Goal: Find specific page/section: Find specific page/section

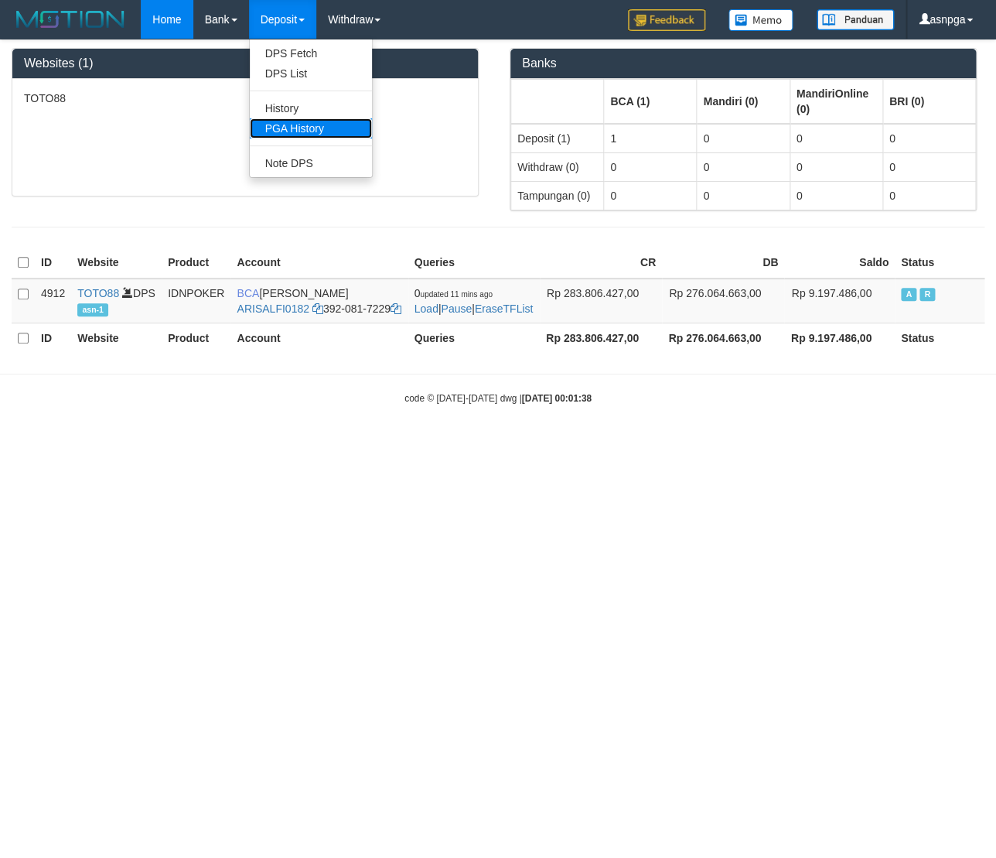
click at [306, 128] on link "PGA History" at bounding box center [311, 128] width 122 height 20
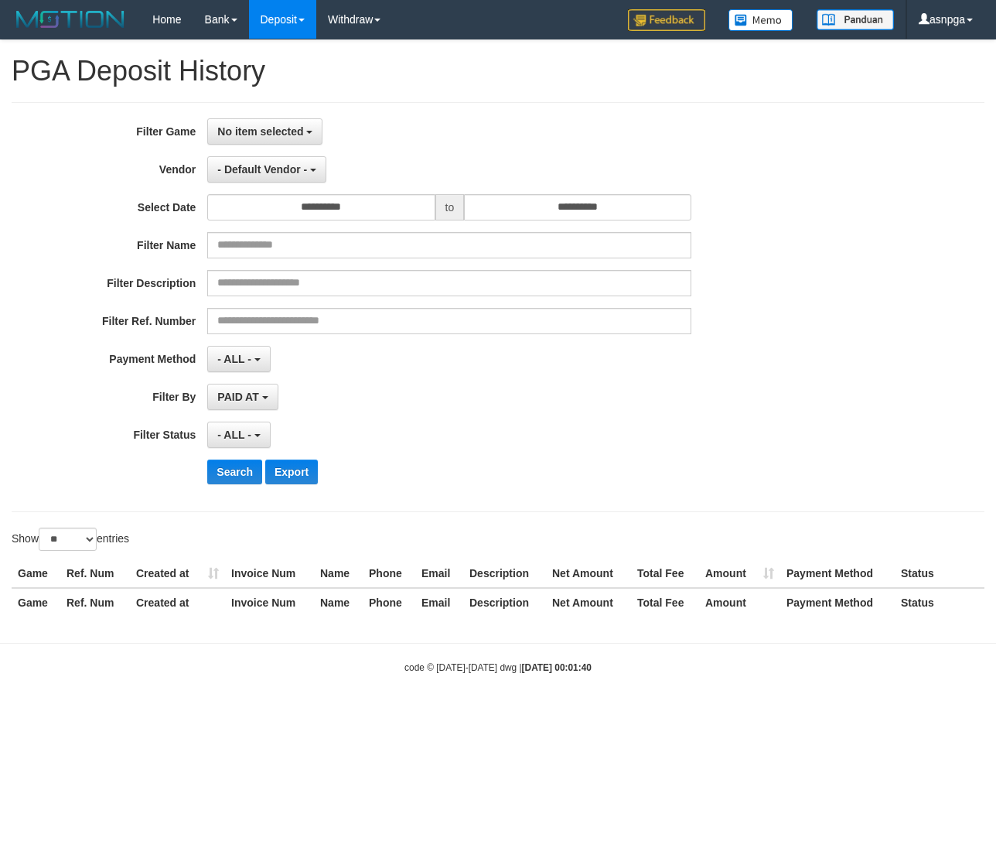
select select
select select "**"
click at [305, 127] on link "PGA History" at bounding box center [311, 128] width 122 height 20
select select
select select "**"
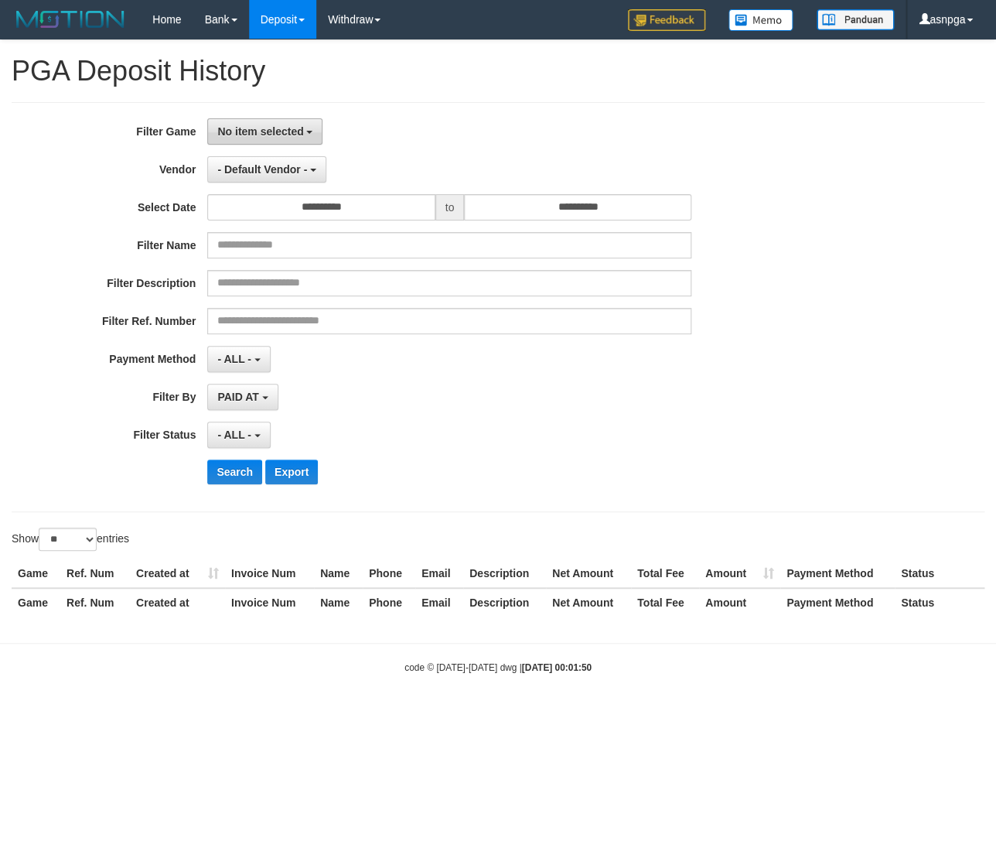
click at [300, 132] on span "No item selected" at bounding box center [260, 131] width 86 height 12
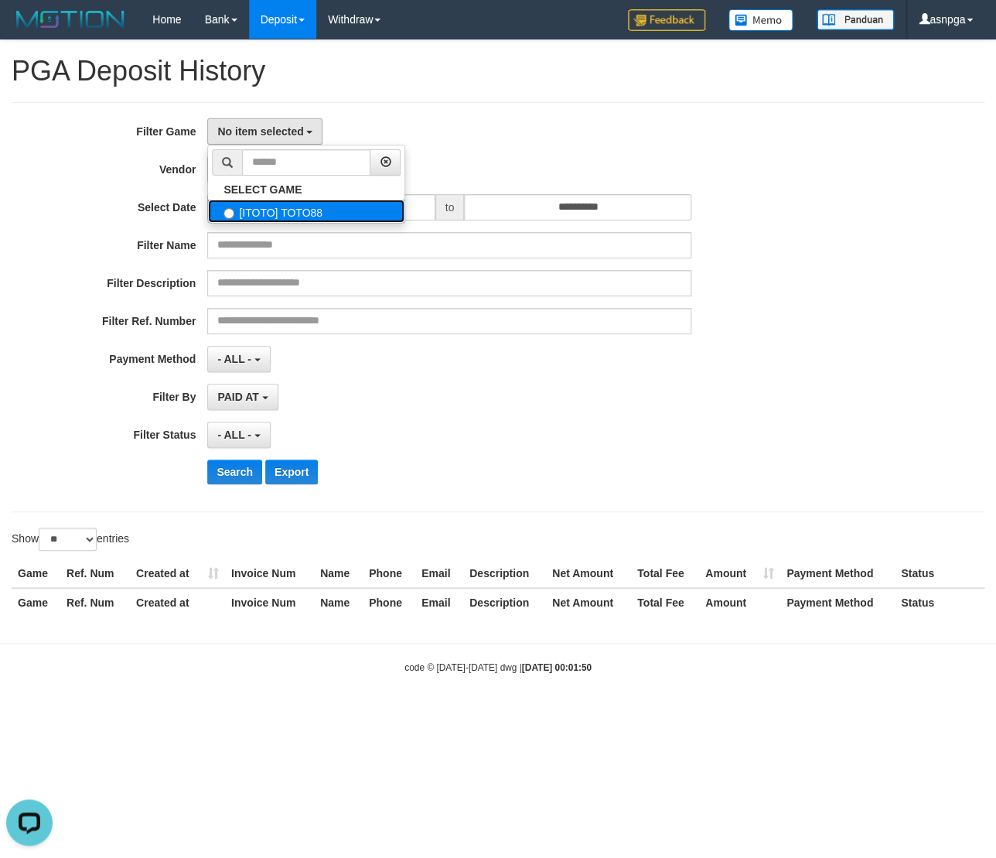
click at [322, 217] on label "[ITOTO] TOTO88" at bounding box center [306, 211] width 196 height 23
select select "***"
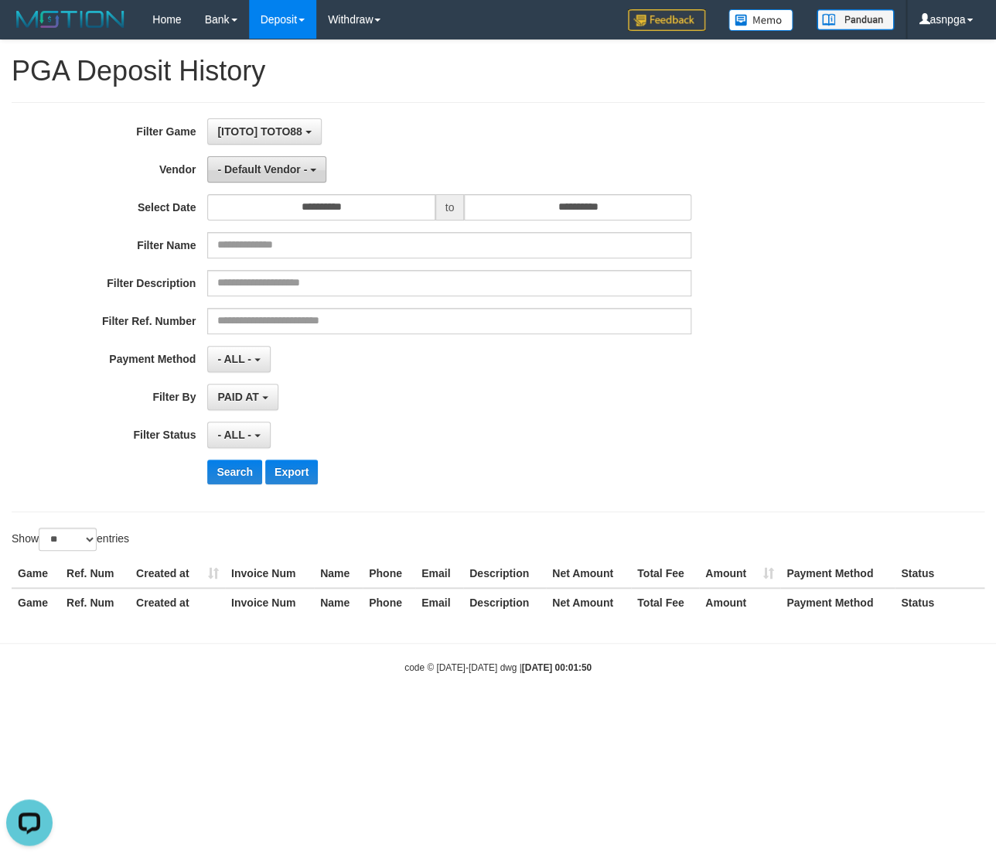
click at [299, 170] on span "- Default Vendor -" at bounding box center [262, 169] width 90 height 12
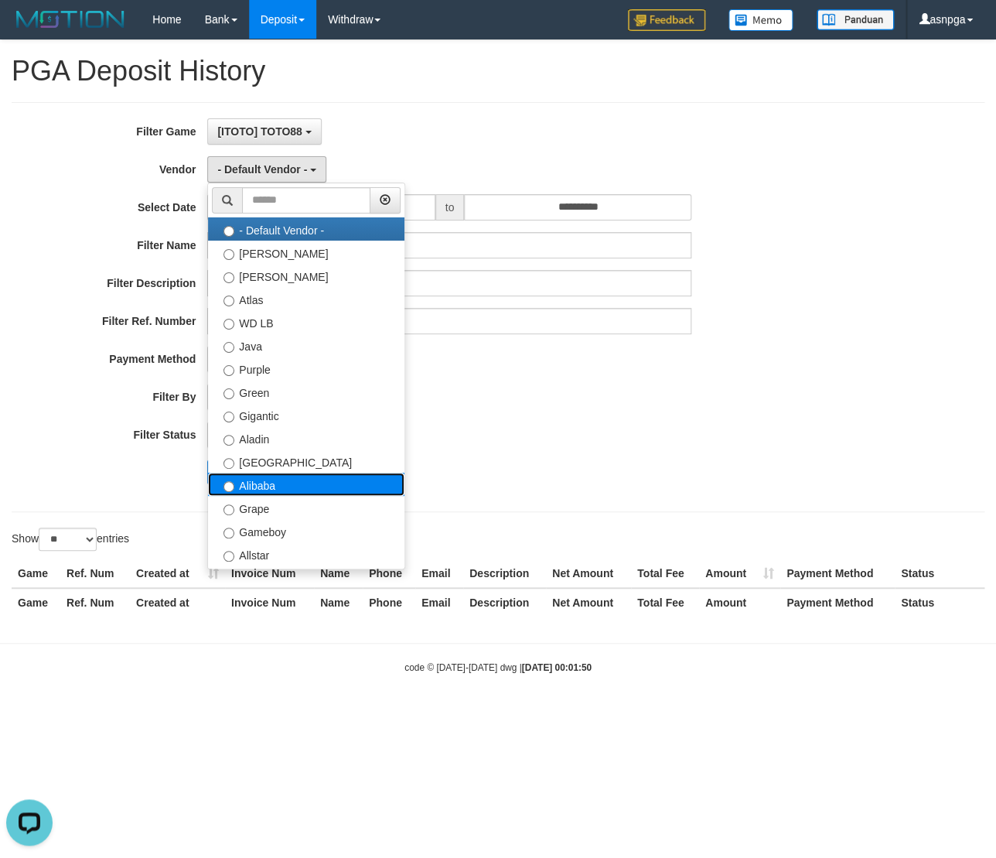
click at [290, 493] on label "Alibaba" at bounding box center [306, 484] width 196 height 23
select select "**********"
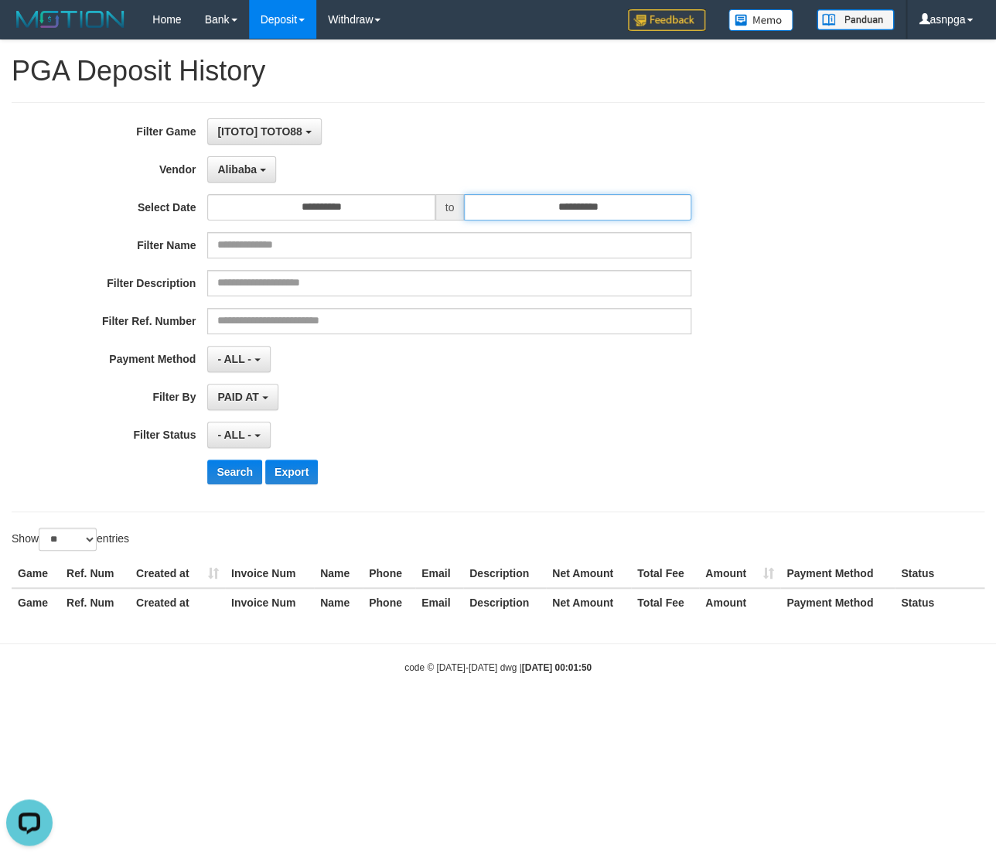
click at [630, 210] on input "**********" at bounding box center [577, 207] width 227 height 26
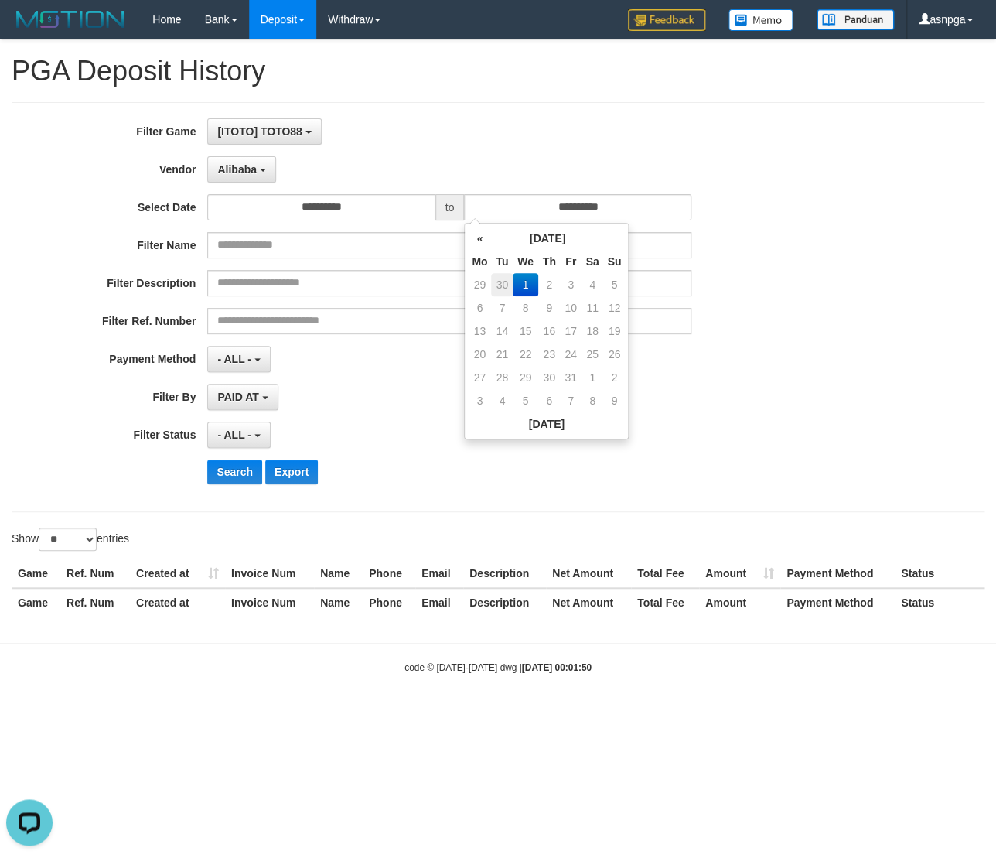
click at [509, 288] on td "30" at bounding box center [502, 284] width 22 height 23
type input "**********"
click at [235, 478] on button "Search" at bounding box center [234, 471] width 55 height 25
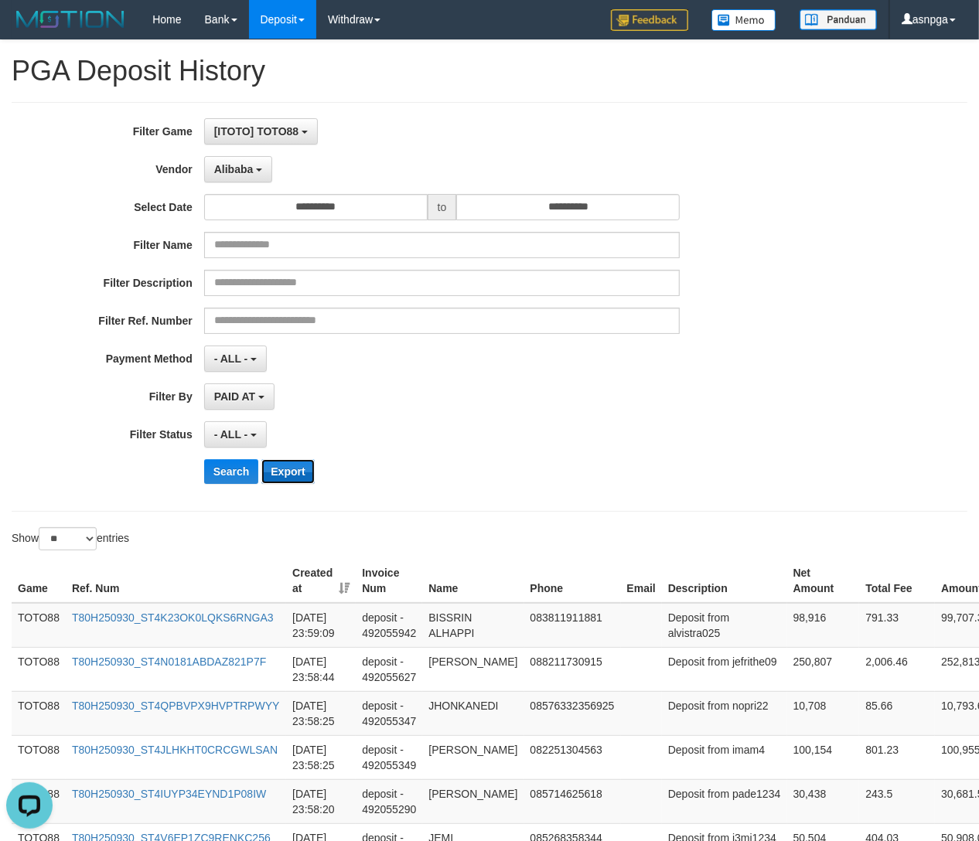
click at [279, 473] on button "Export" at bounding box center [287, 471] width 53 height 25
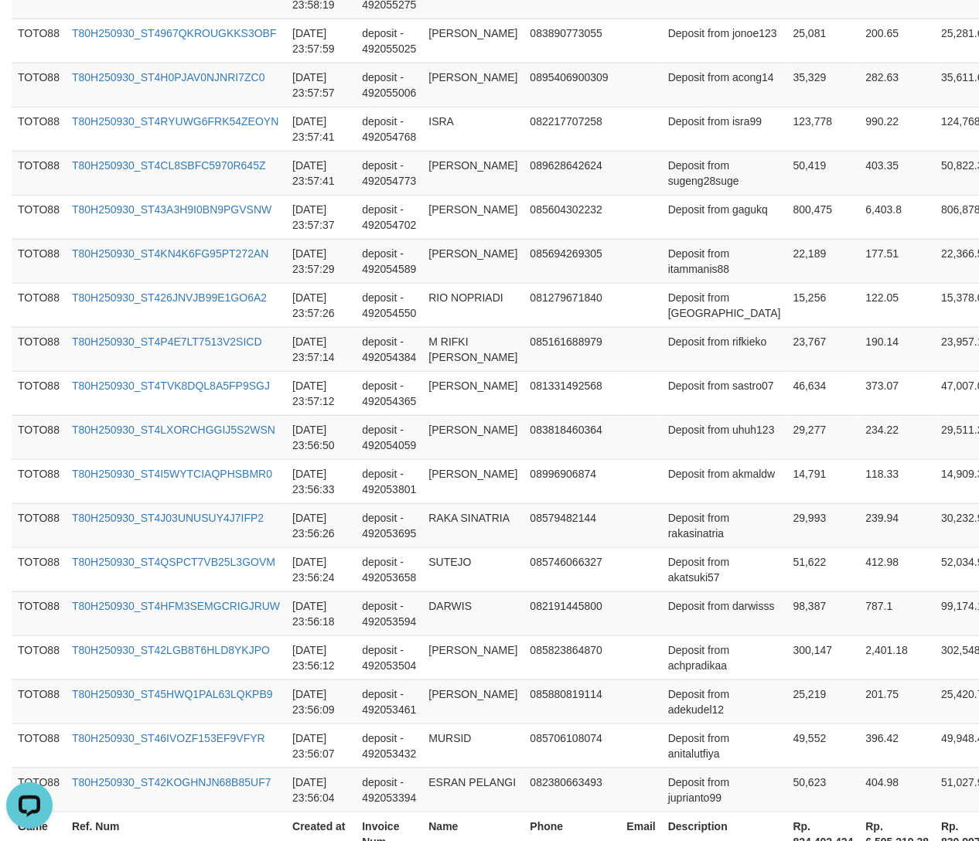
scroll to position [1070, 0]
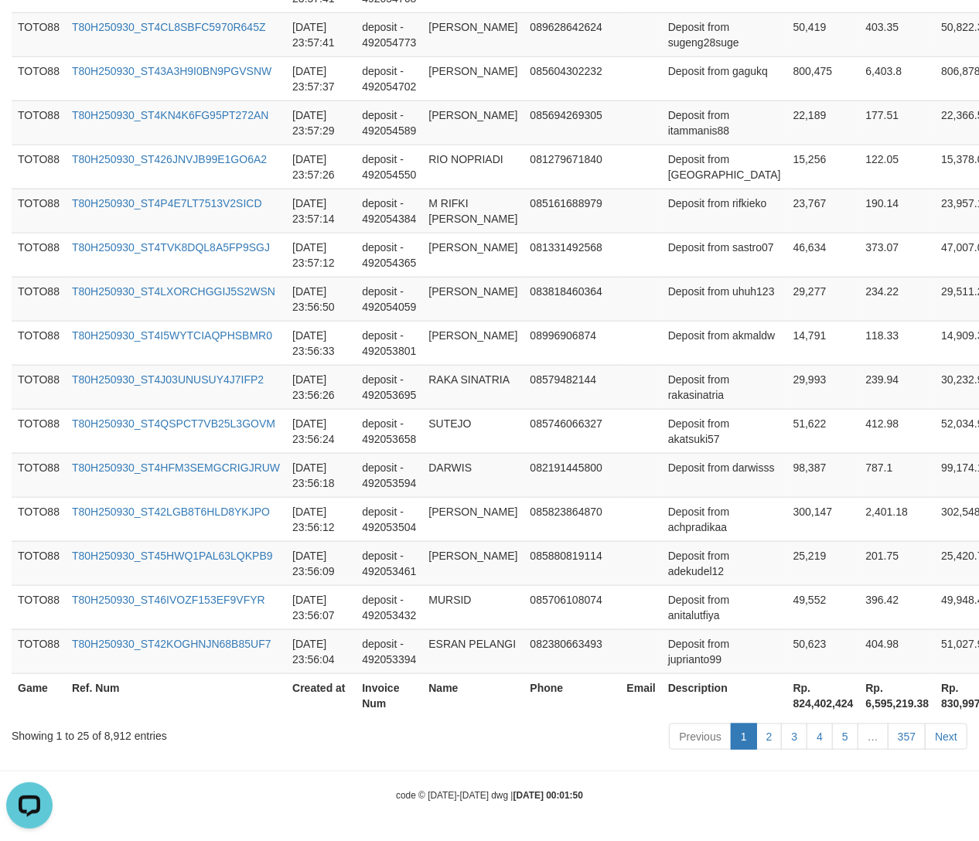
click at [118, 733] on div "Showing 1 to 25 of 8,912 entries" at bounding box center [204, 733] width 385 height 22
drag, startPoint x: 118, startPoint y: 733, endPoint x: 104, endPoint y: 735, distance: 14.0
click at [104, 735] on div "Showing 1 to 25 of 8,912 entries" at bounding box center [204, 733] width 385 height 22
copy div "8,912"
click at [787, 491] on td "98,387" at bounding box center [823, 475] width 73 height 44
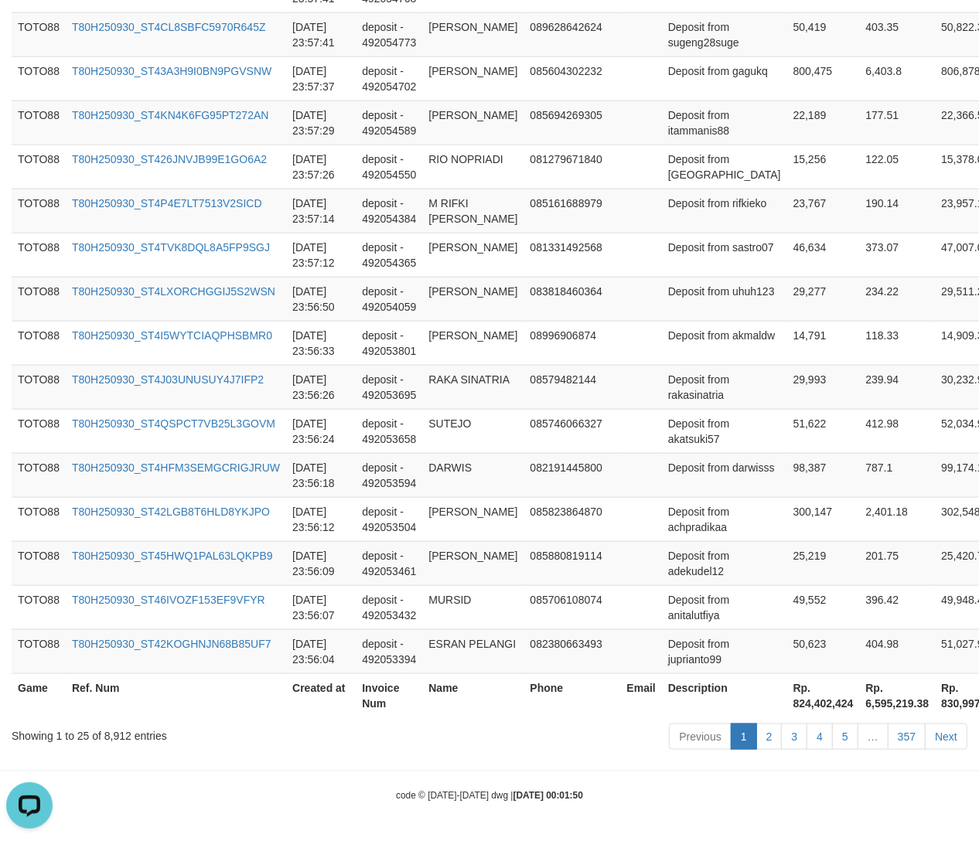
click at [787, 703] on th "Rp. 824,402,424" at bounding box center [823, 696] width 73 height 44
drag, startPoint x: 737, startPoint y: 703, endPoint x: 778, endPoint y: 704, distance: 41.0
click at [787, 704] on th "Rp. 824,402,424" at bounding box center [823, 696] width 73 height 44
copy th "824,402,424"
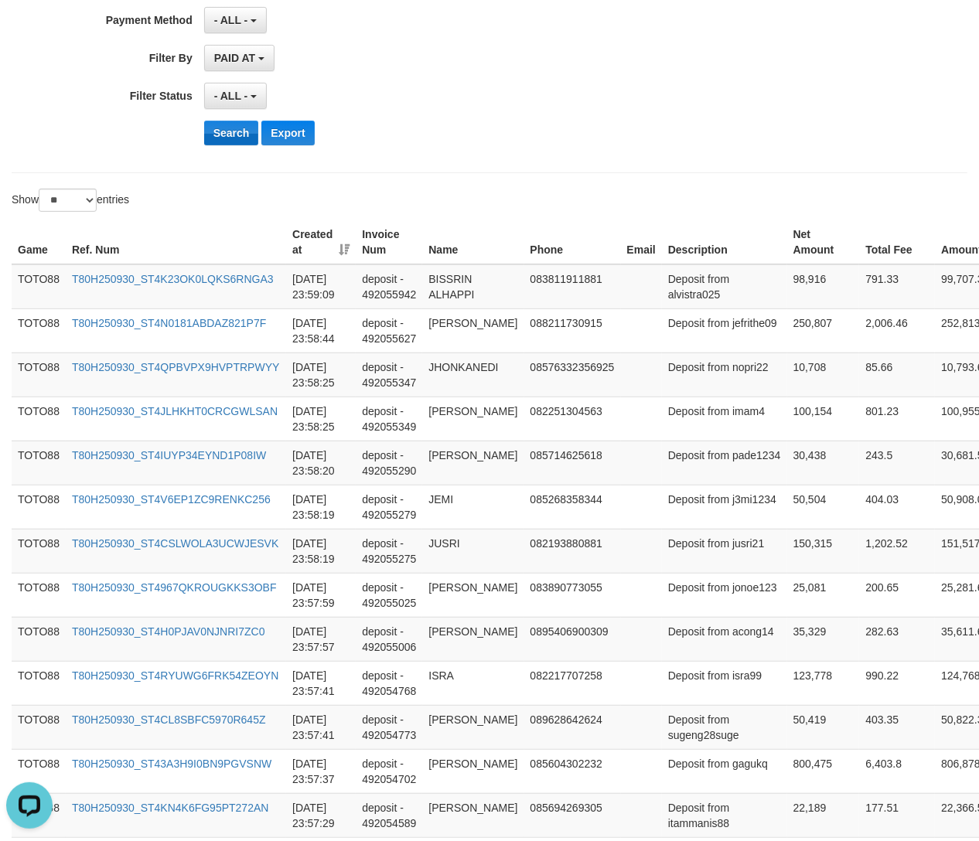
scroll to position [14, 0]
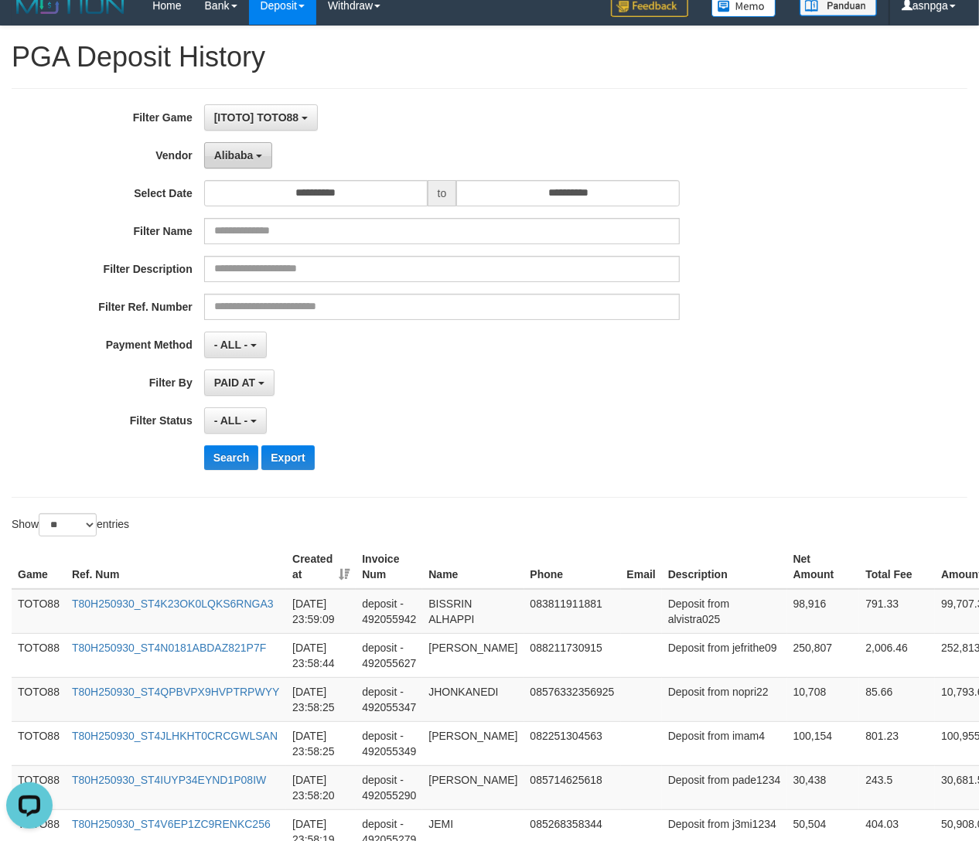
click at [225, 154] on span "Alibaba" at bounding box center [233, 155] width 39 height 12
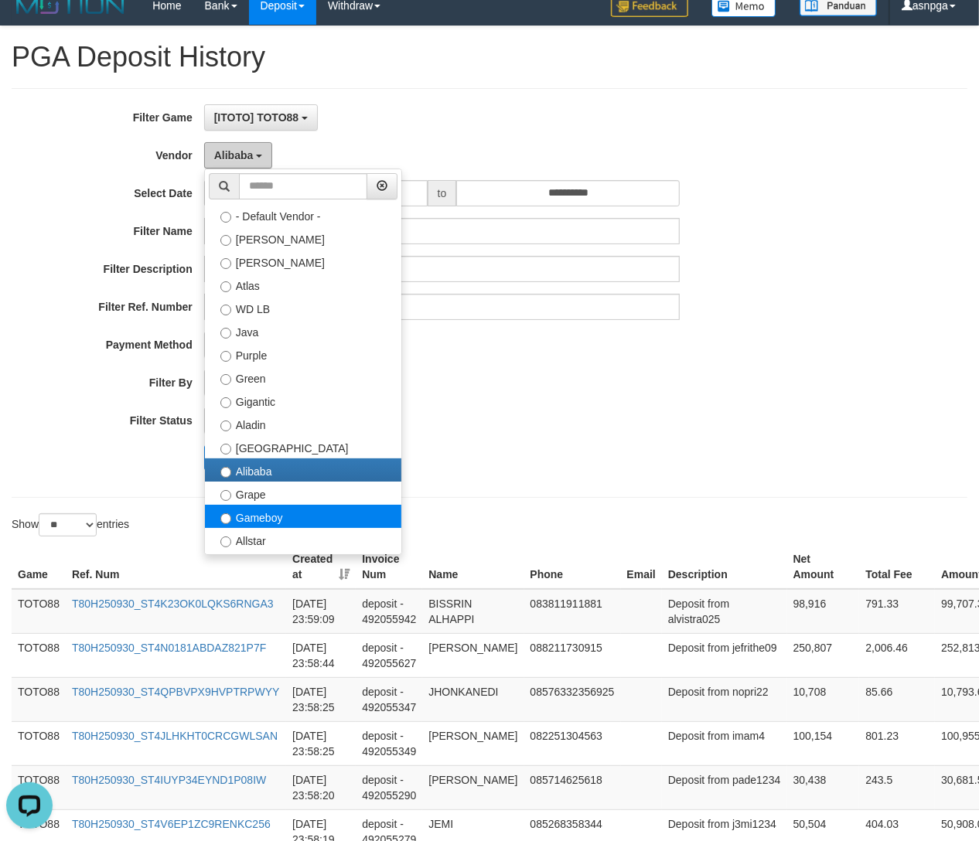
scroll to position [139, 0]
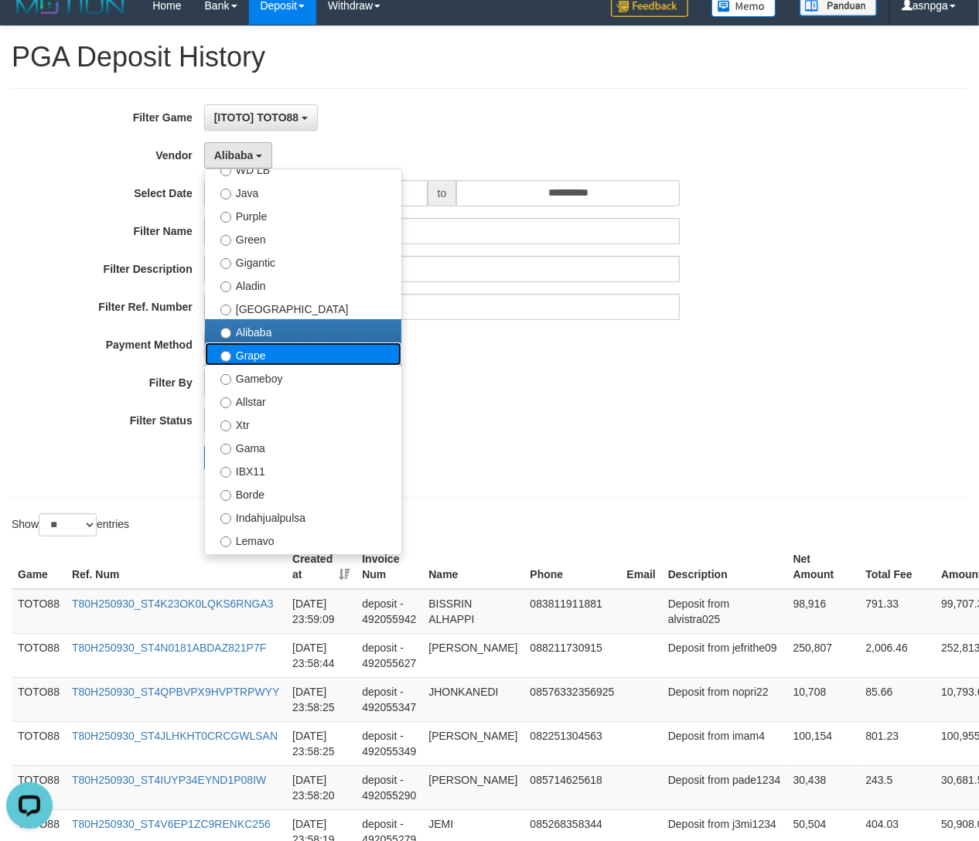
click at [270, 363] on label "Grape" at bounding box center [303, 354] width 196 height 23
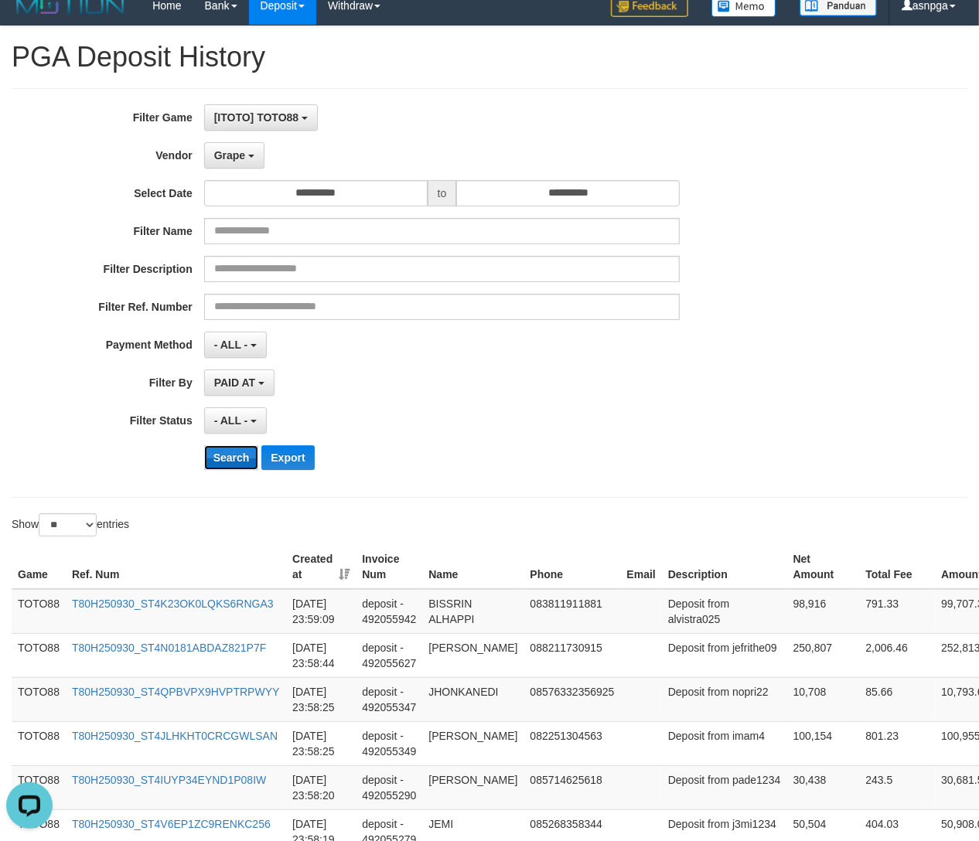
click at [237, 461] on button "Search" at bounding box center [231, 457] width 55 height 25
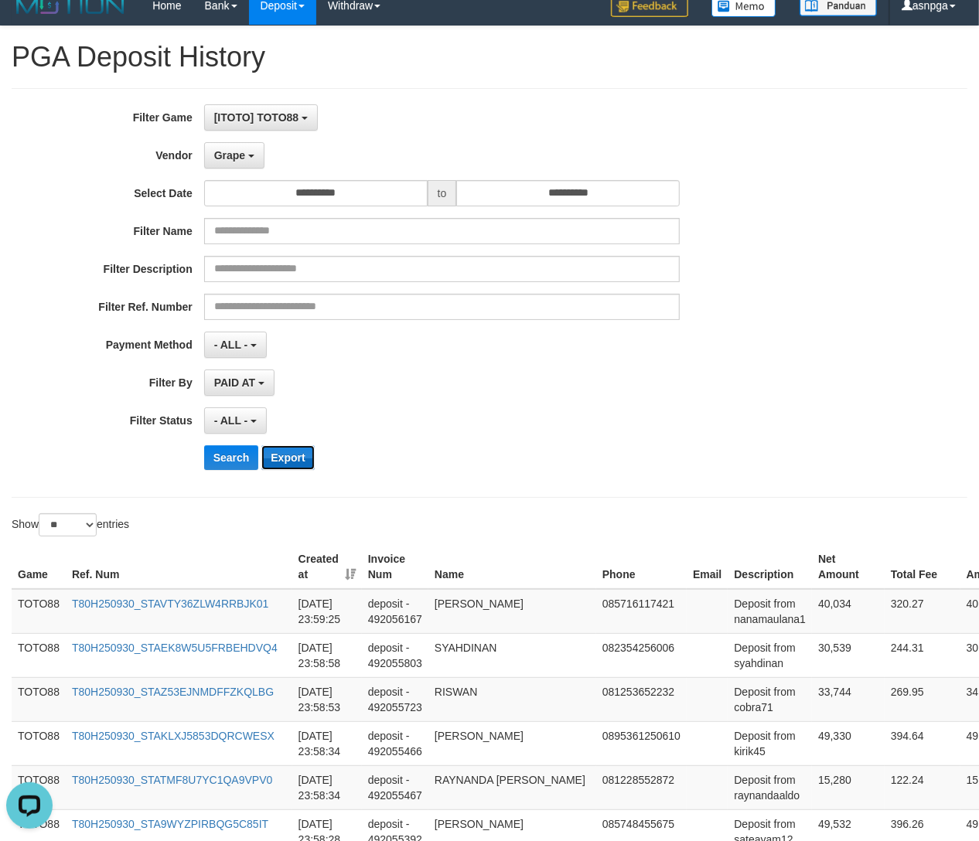
click at [287, 457] on button "Export" at bounding box center [287, 457] width 53 height 25
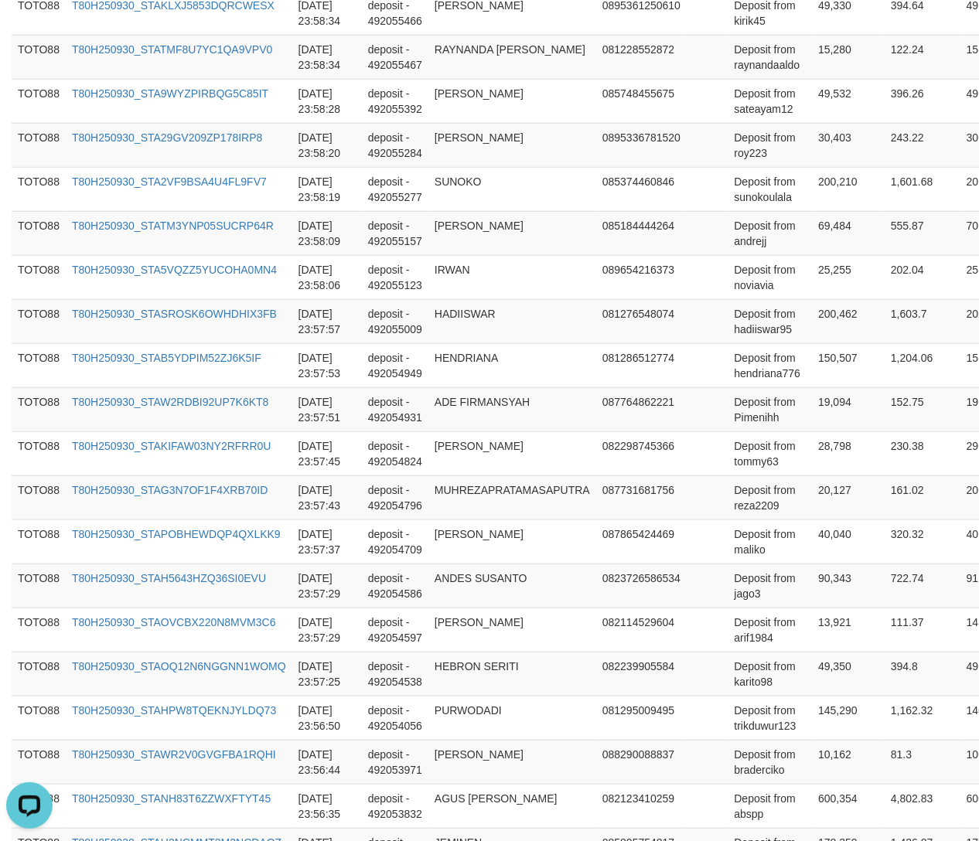
scroll to position [1039, 0]
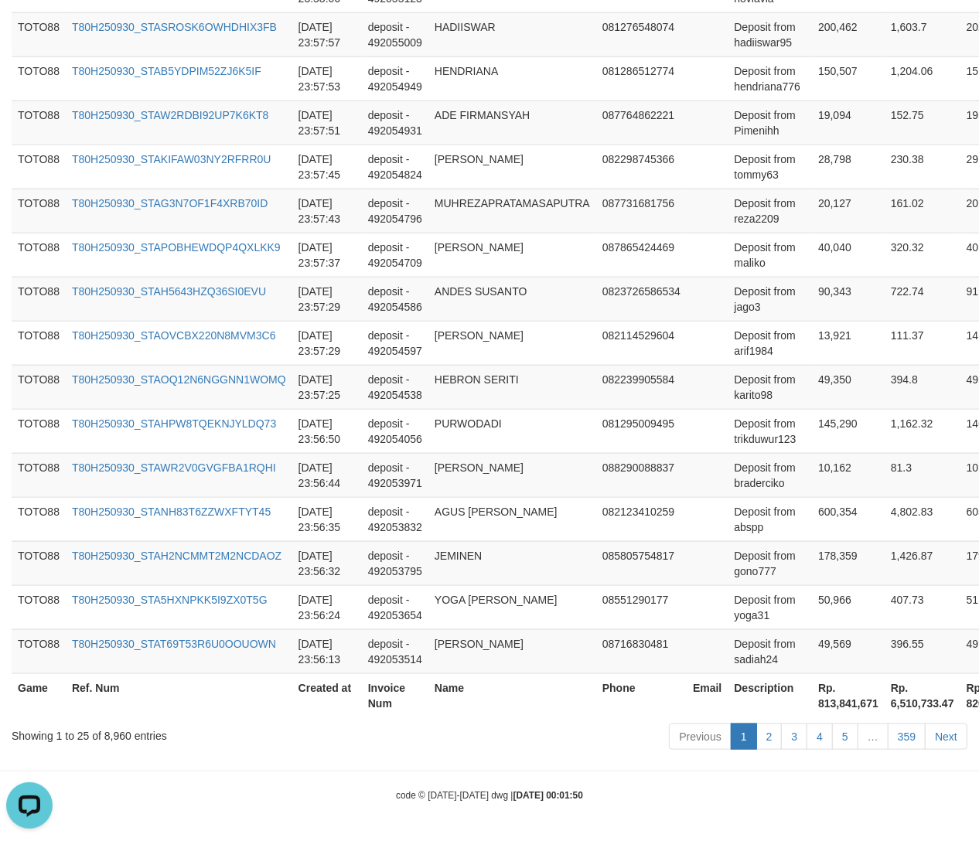
click at [115, 732] on div "Showing 1 to 25 of 8,960 entries" at bounding box center [204, 733] width 385 height 22
drag, startPoint x: 115, startPoint y: 732, endPoint x: 104, endPoint y: 733, distance: 10.9
click at [104, 733] on div "Showing 1 to 25 of 8,960 entries" at bounding box center [204, 733] width 385 height 22
copy div "8,960"
click at [822, 706] on th "Rp. 813,841,671" at bounding box center [848, 696] width 73 height 44
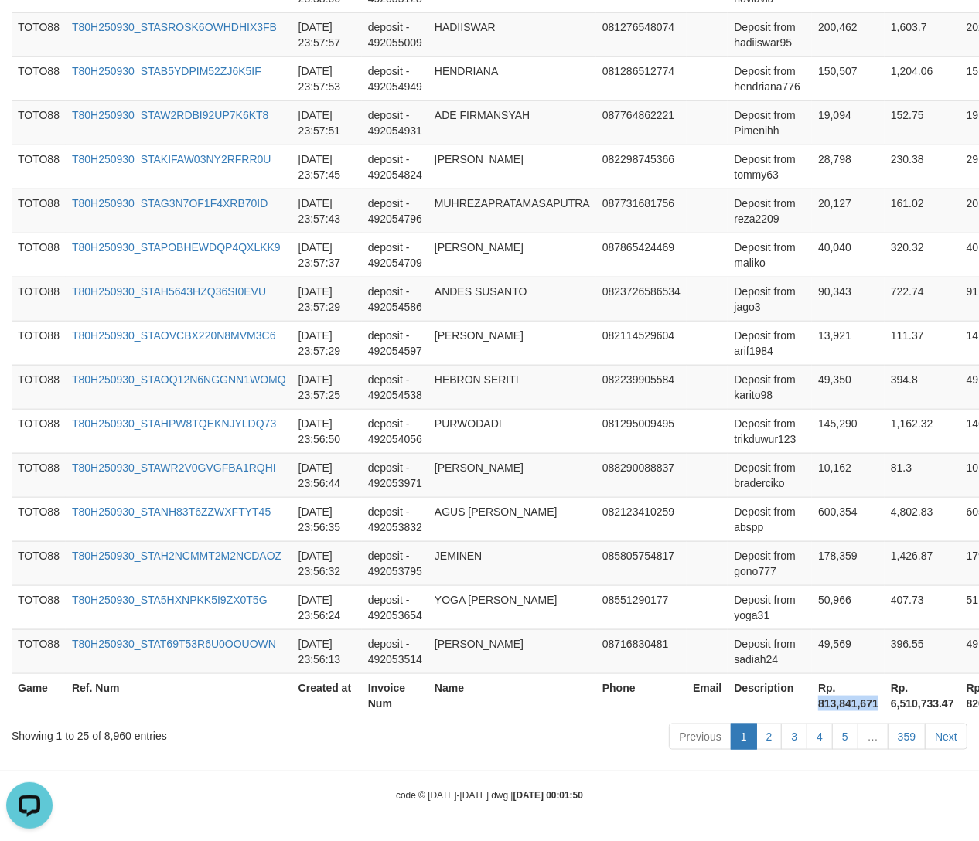
drag, startPoint x: 822, startPoint y: 706, endPoint x: 867, endPoint y: 706, distance: 44.9
click at [867, 706] on th "Rp. 813,841,671" at bounding box center [848, 696] width 73 height 44
copy th "813,841,671"
click at [273, 402] on td "T80H250930_STAOQ12N6NGGNN1WOMQ" at bounding box center [179, 387] width 227 height 44
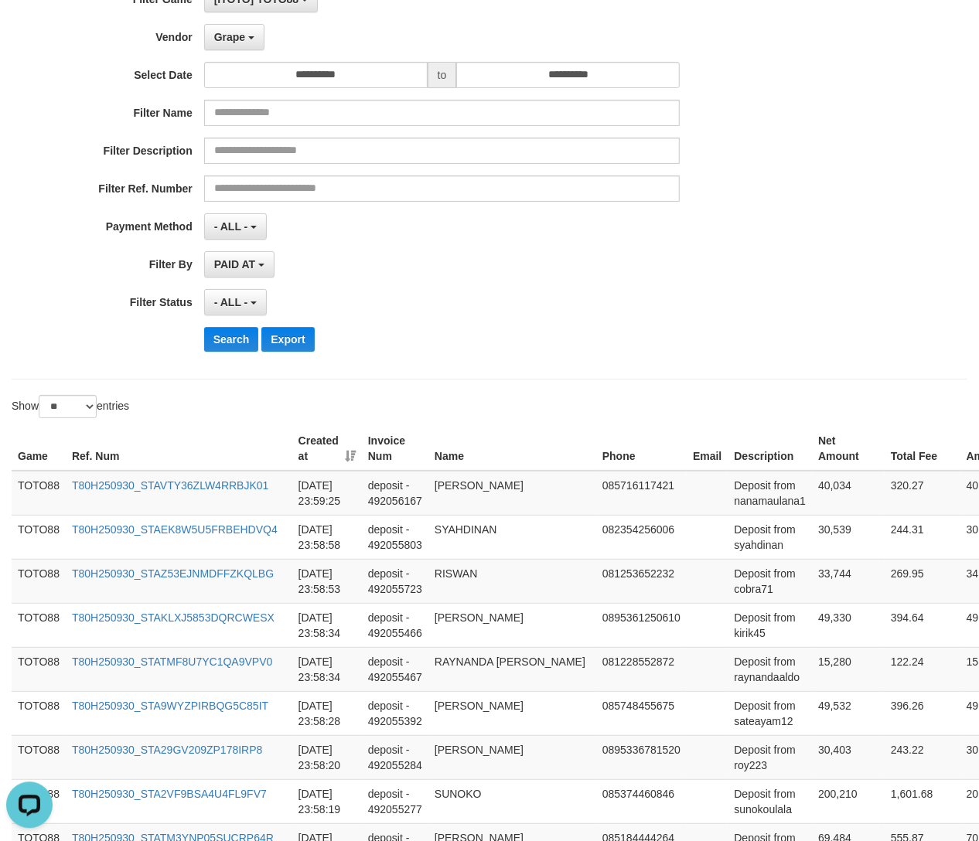
scroll to position [0, 0]
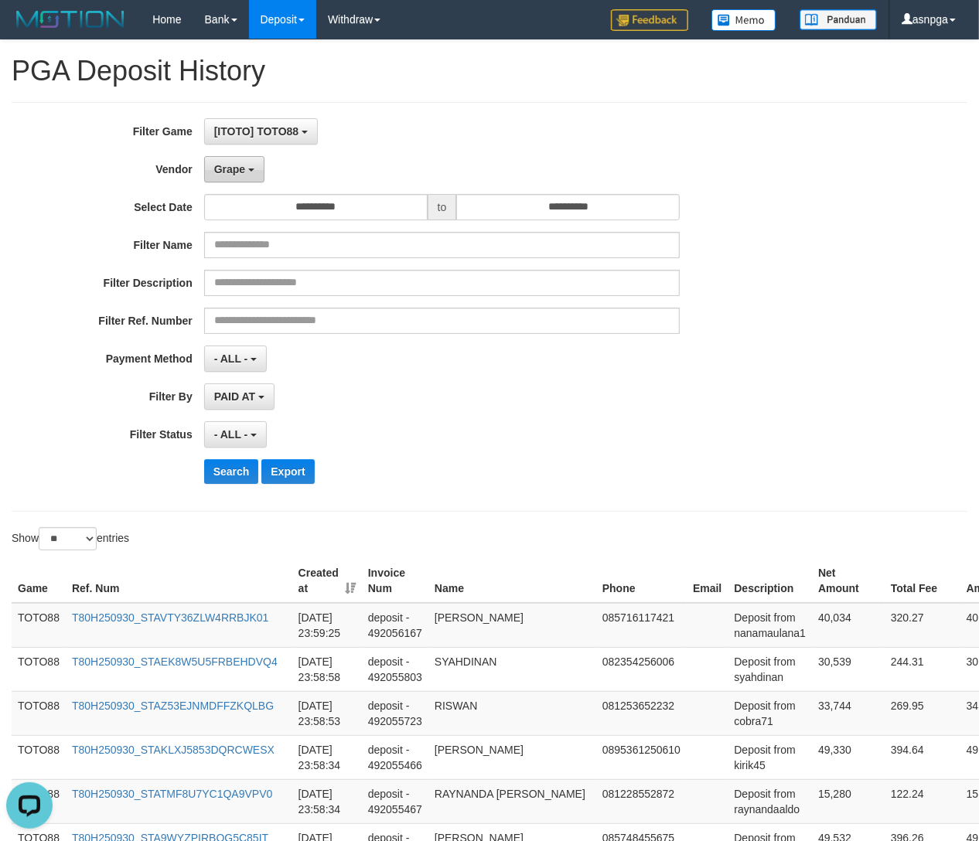
click at [219, 174] on span "Grape" at bounding box center [229, 169] width 31 height 12
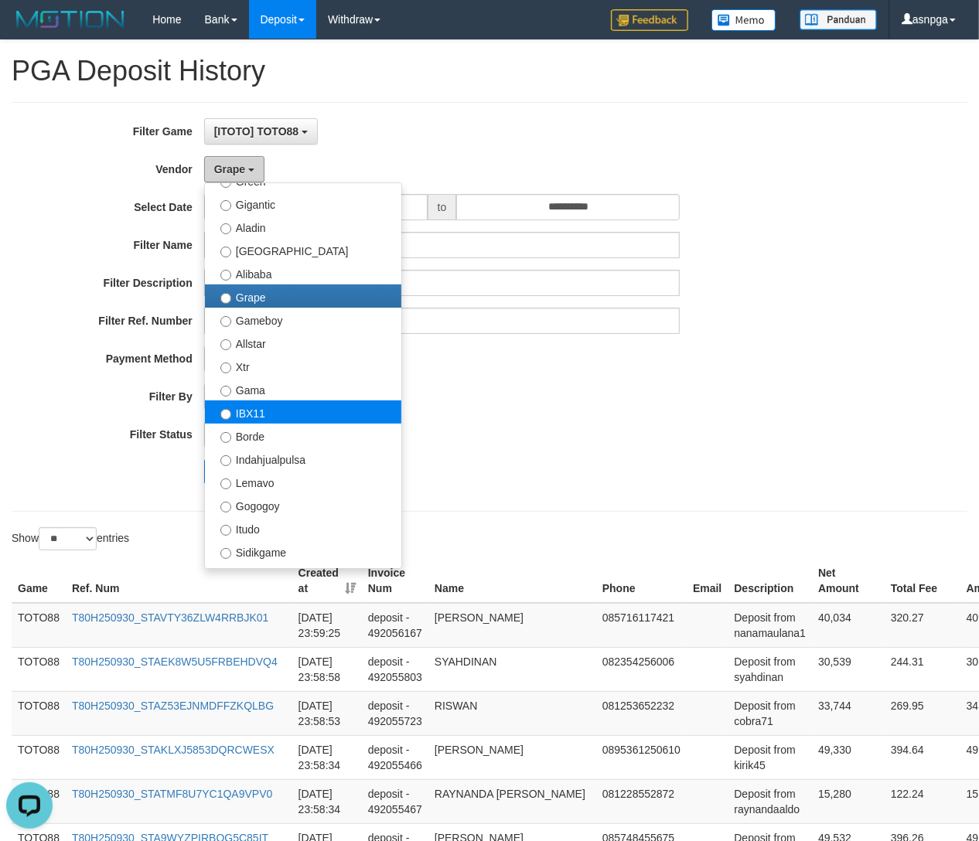
scroll to position [278, 0]
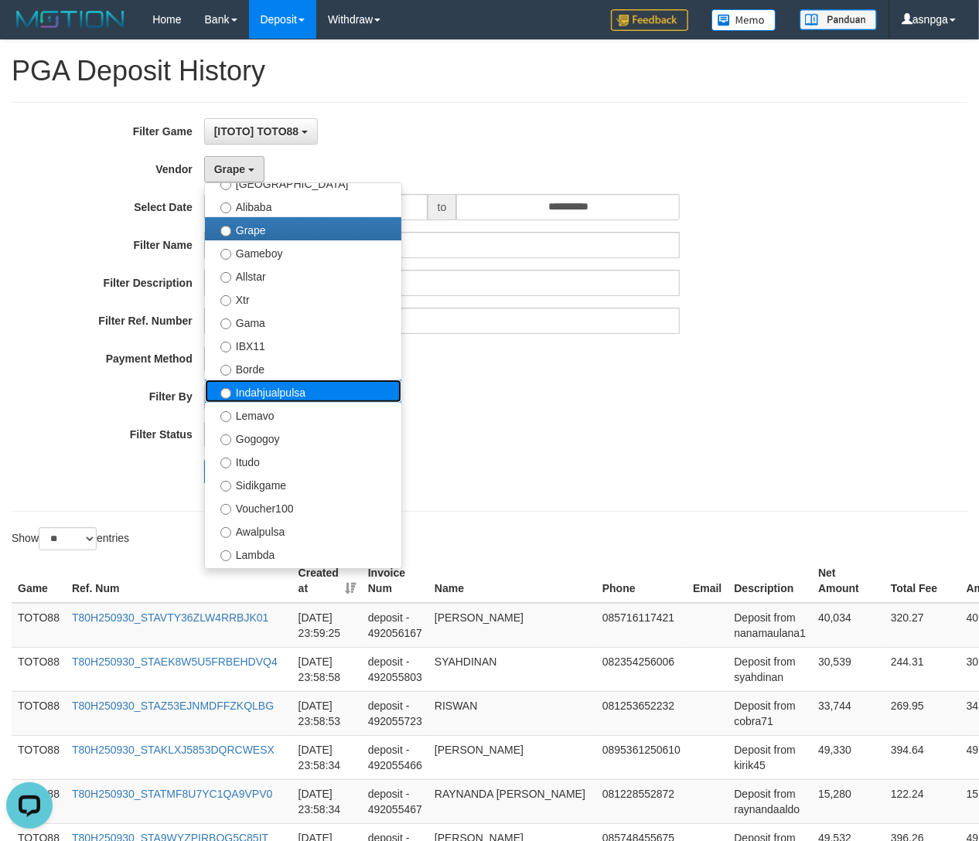
click at [274, 401] on label "Indahjualpulsa" at bounding box center [303, 391] width 196 height 23
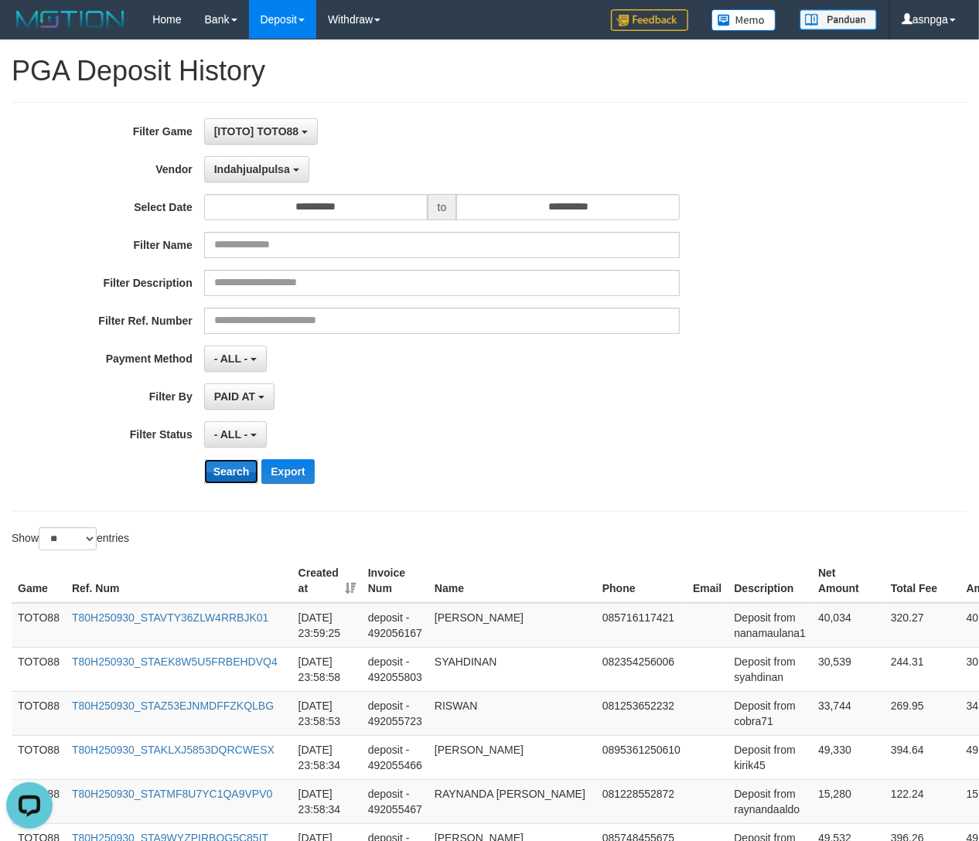
click at [231, 469] on button "Search" at bounding box center [231, 471] width 55 height 25
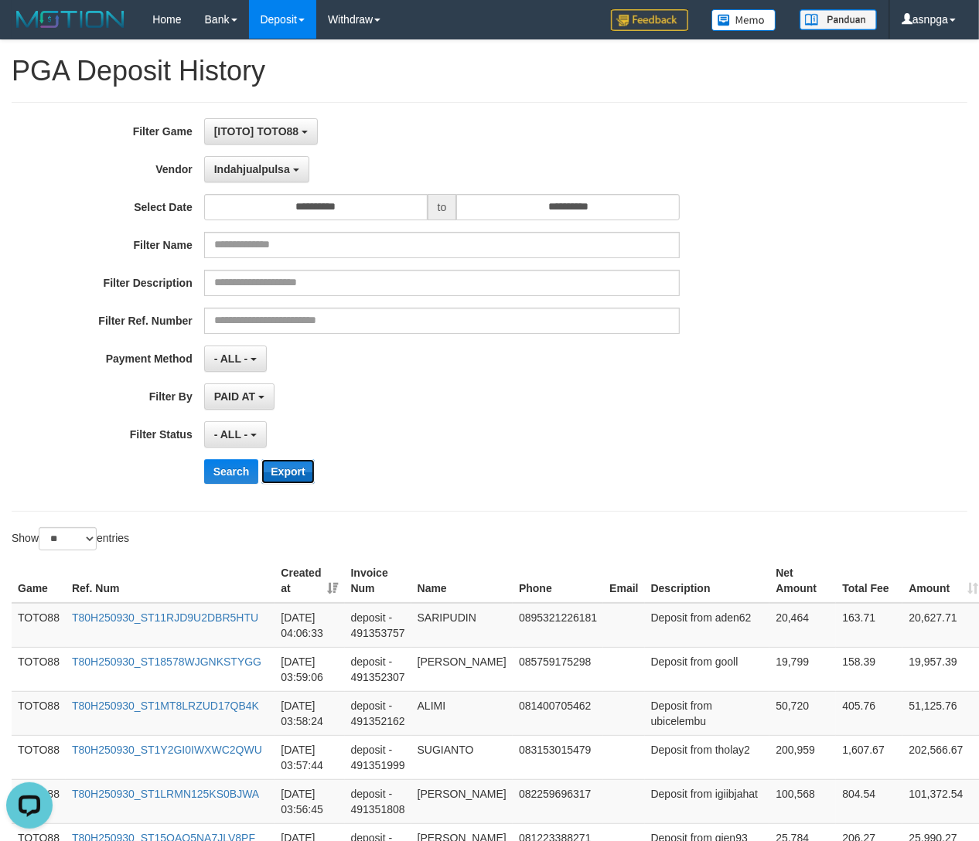
click at [297, 466] on button "Export" at bounding box center [287, 471] width 53 height 25
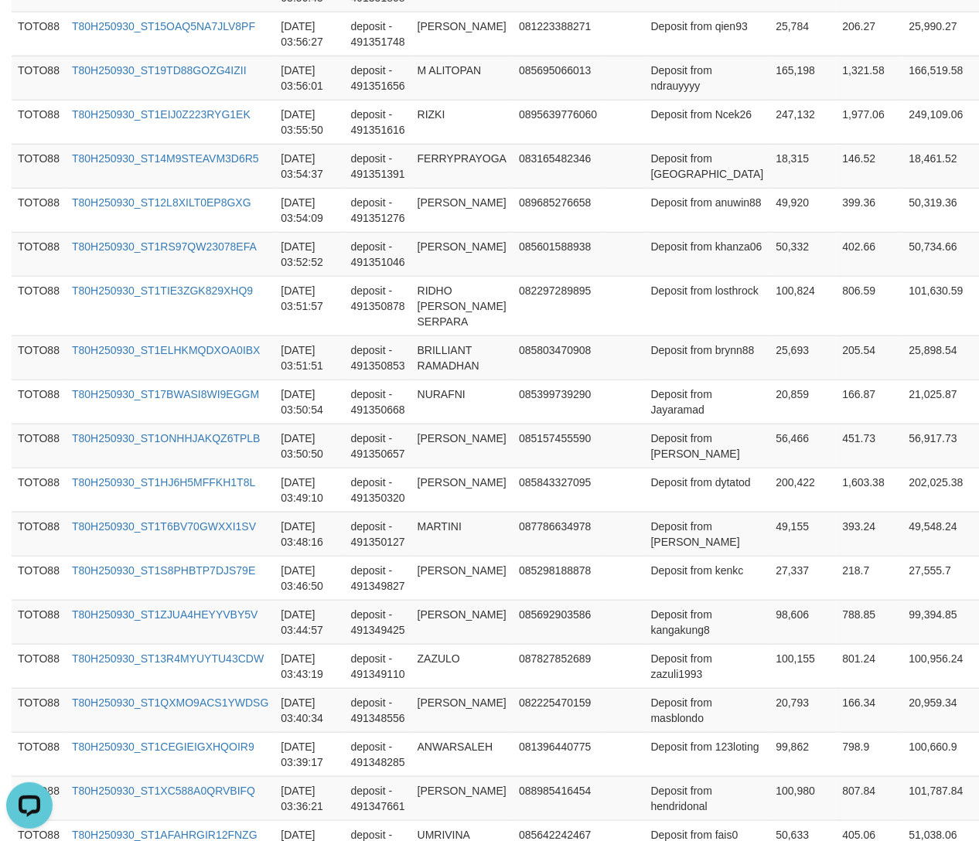
scroll to position [1054, 0]
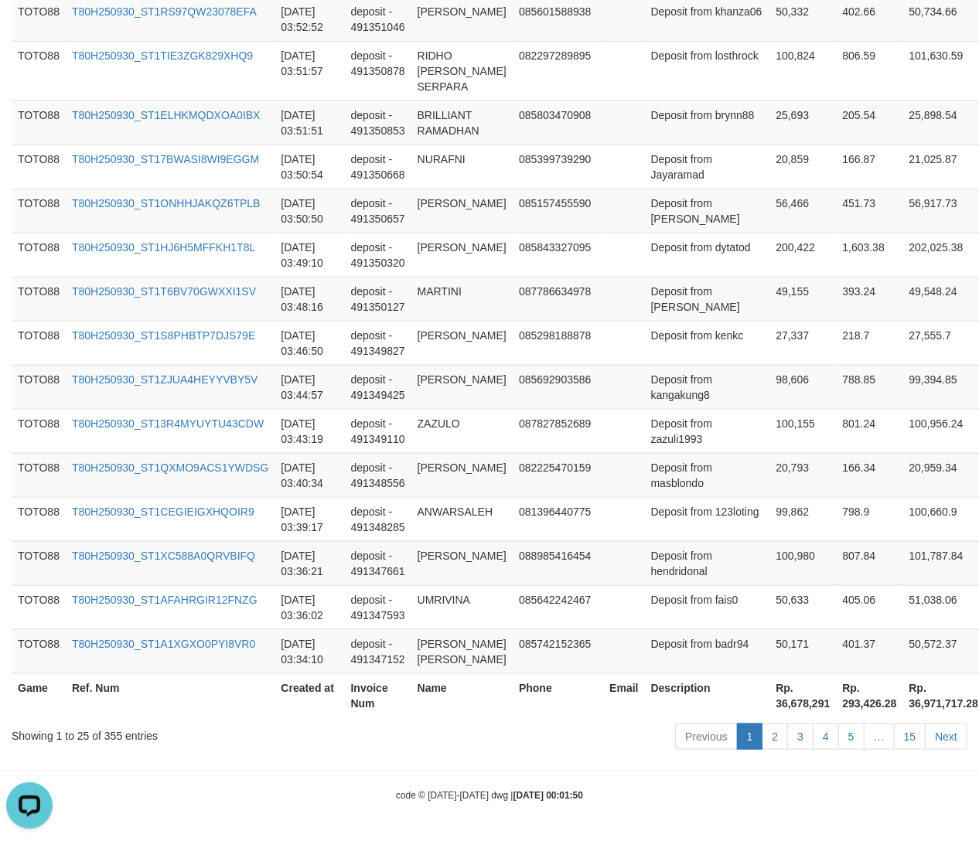
click at [112, 738] on div "Showing 1 to 25 of 355 entries" at bounding box center [204, 733] width 385 height 22
copy div "355"
click at [769, 703] on th "Rp. 36,678,291" at bounding box center [802, 696] width 67 height 44
drag, startPoint x: 729, startPoint y: 703, endPoint x: 948, endPoint y: 664, distance: 222.3
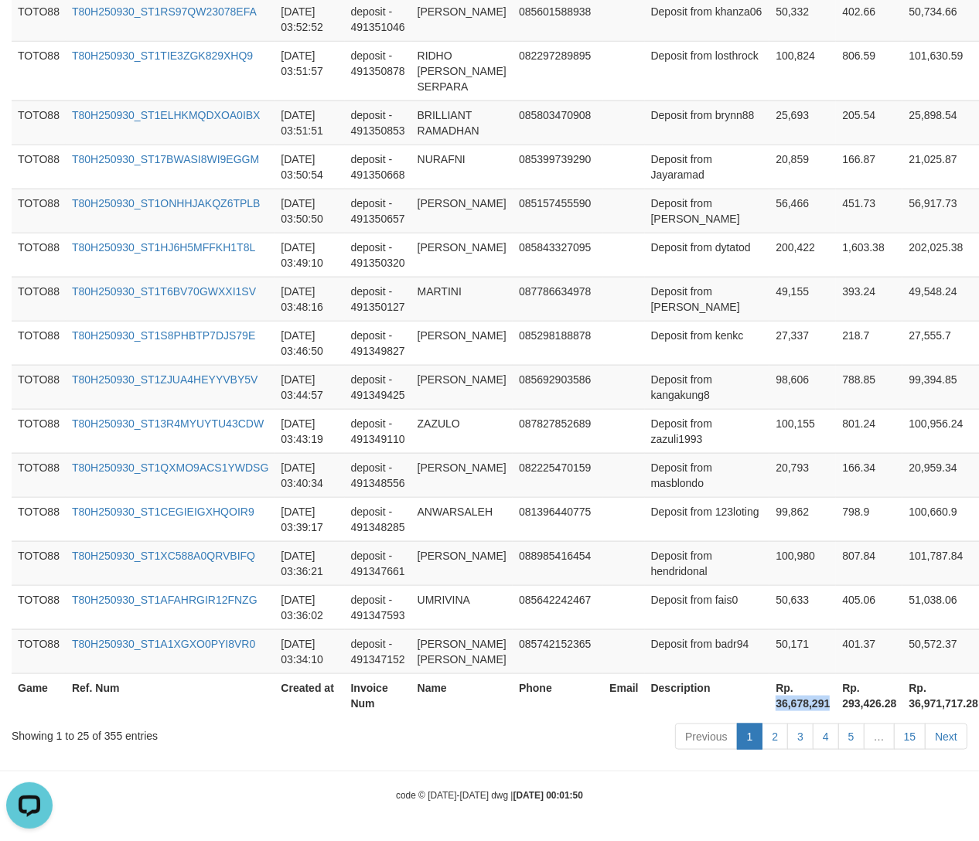
click at [780, 706] on th "Rp. 36,678,291" at bounding box center [802, 696] width 67 height 44
copy th "36,678,291"
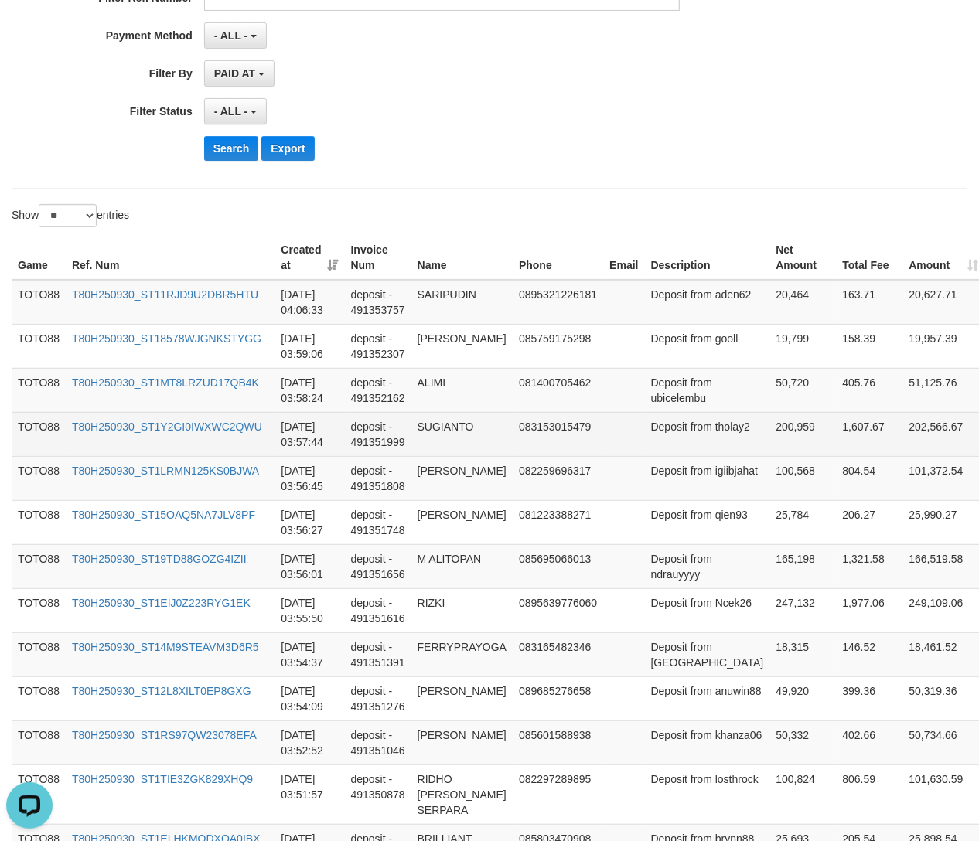
scroll to position [0, 0]
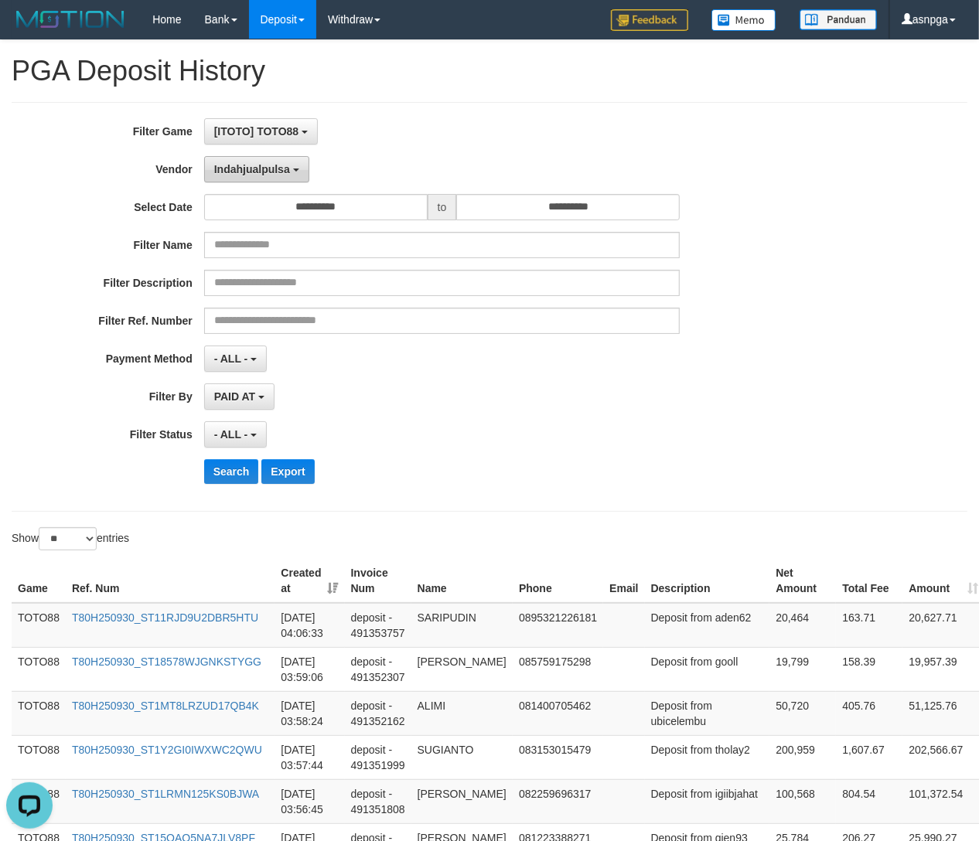
click at [258, 176] on span "Indahjualpulsa" at bounding box center [252, 169] width 76 height 12
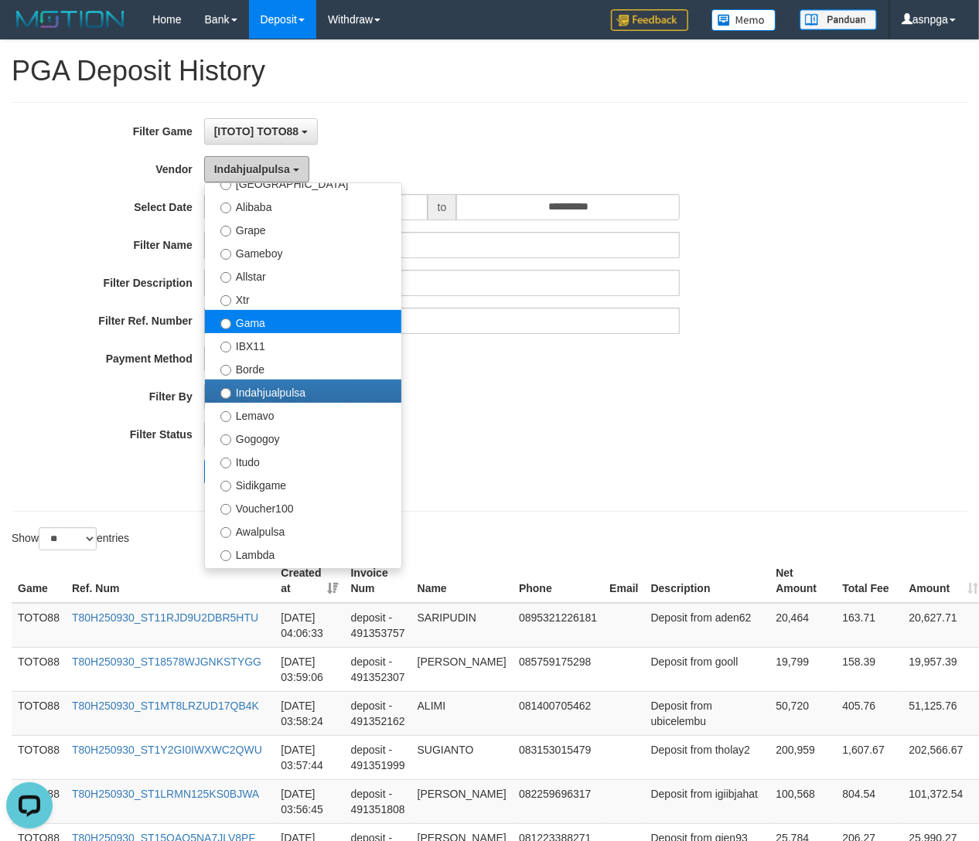
scroll to position [278, 0]
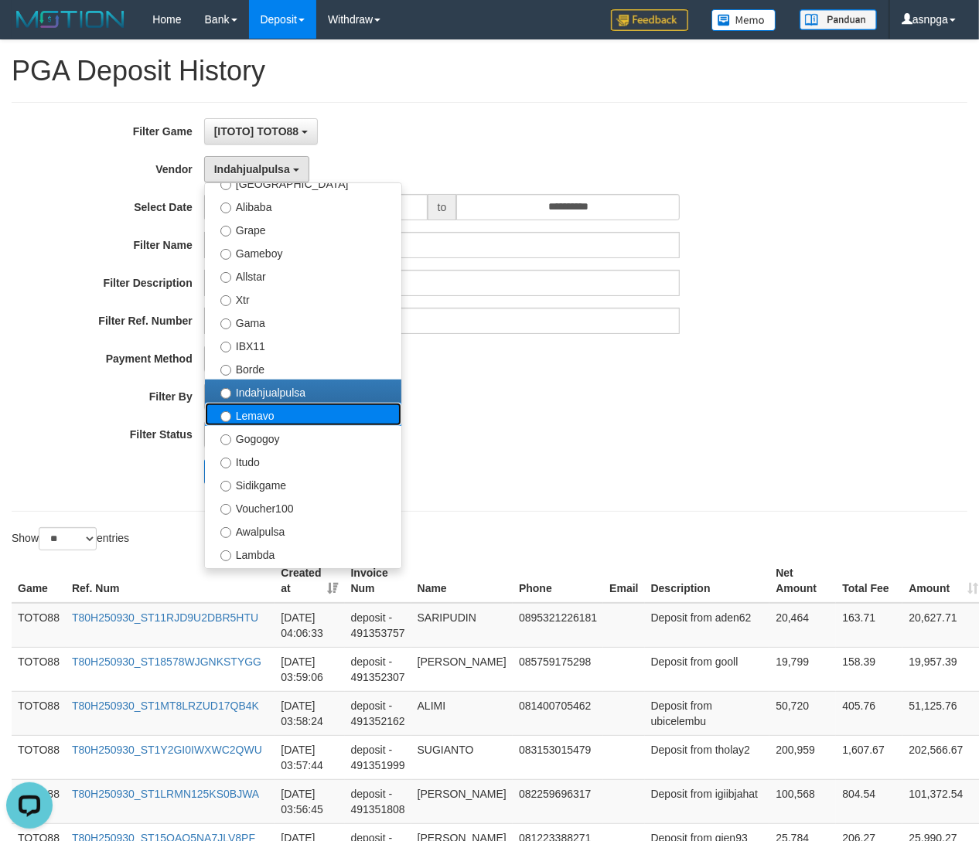
click at [260, 422] on label "Lemavo" at bounding box center [303, 414] width 196 height 23
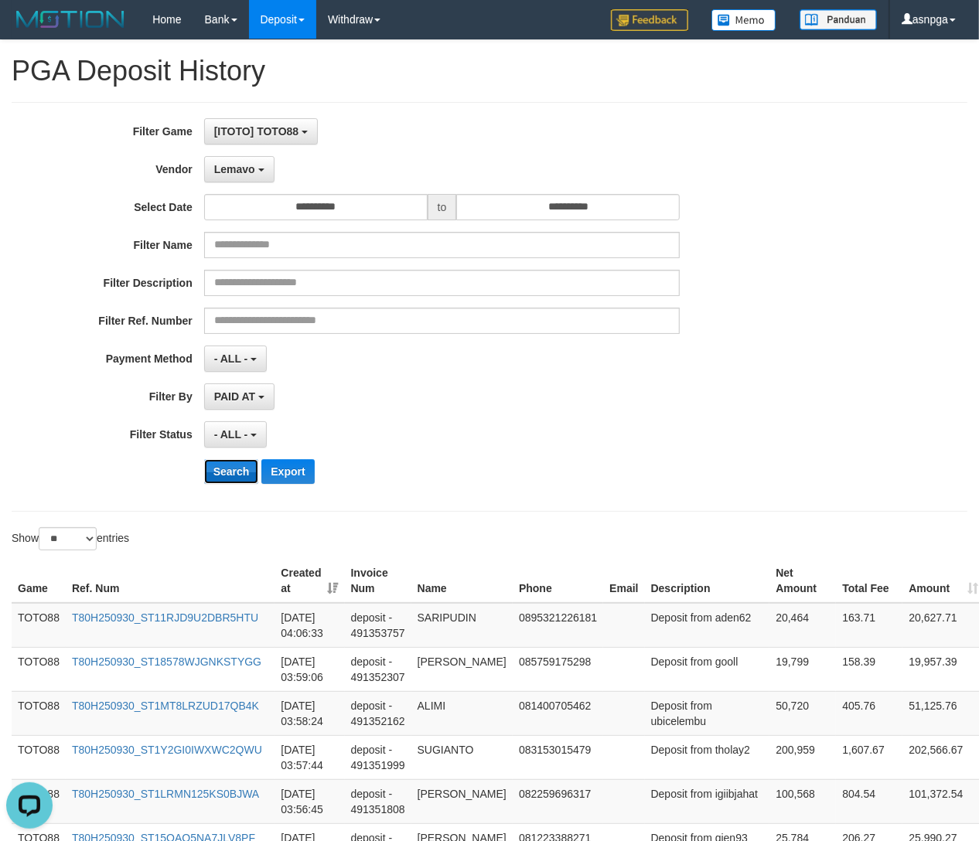
click at [220, 474] on button "Search" at bounding box center [231, 471] width 55 height 25
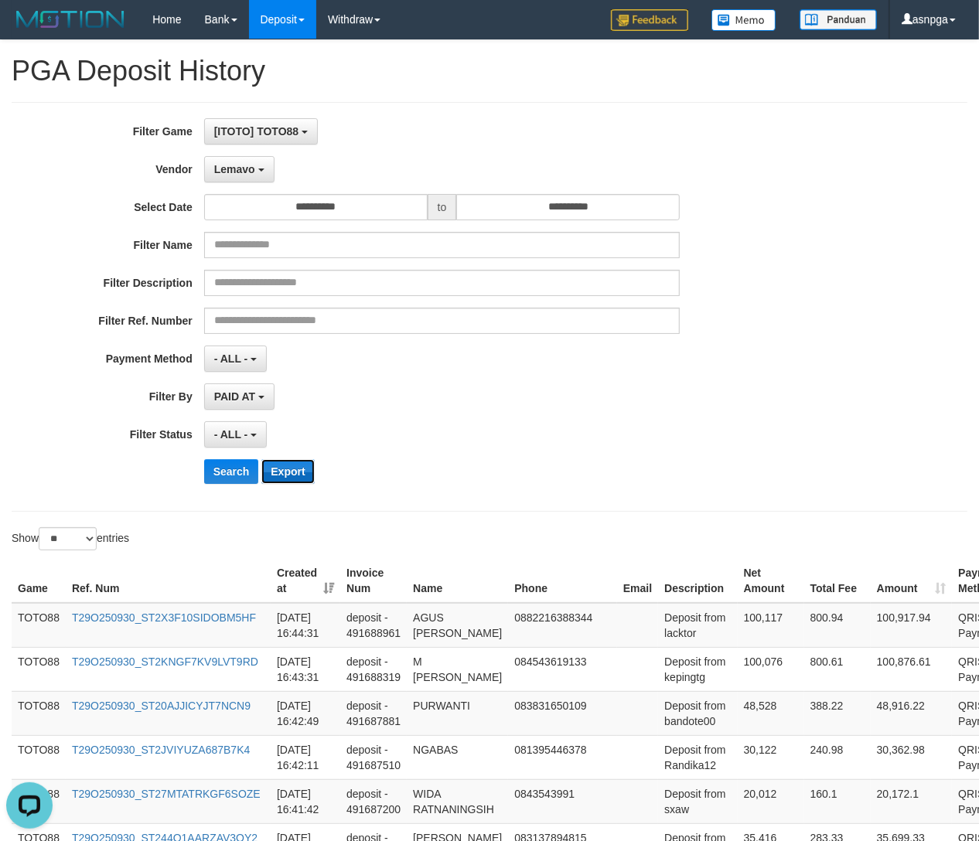
click at [291, 468] on button "Export" at bounding box center [287, 471] width 53 height 25
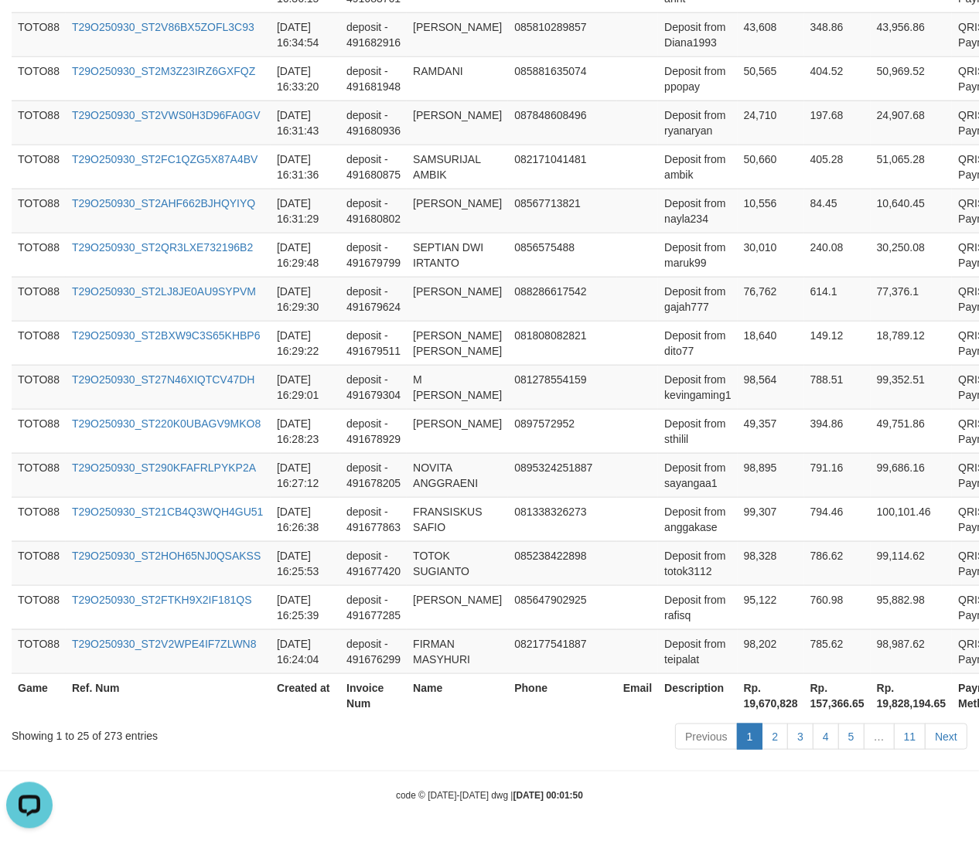
scroll to position [1085, 0]
click at [112, 735] on div "Showing 1 to 25 of 273 entries" at bounding box center [204, 733] width 385 height 22
copy div "273"
click at [738, 699] on th "Rp. 19,670,828" at bounding box center [771, 696] width 67 height 44
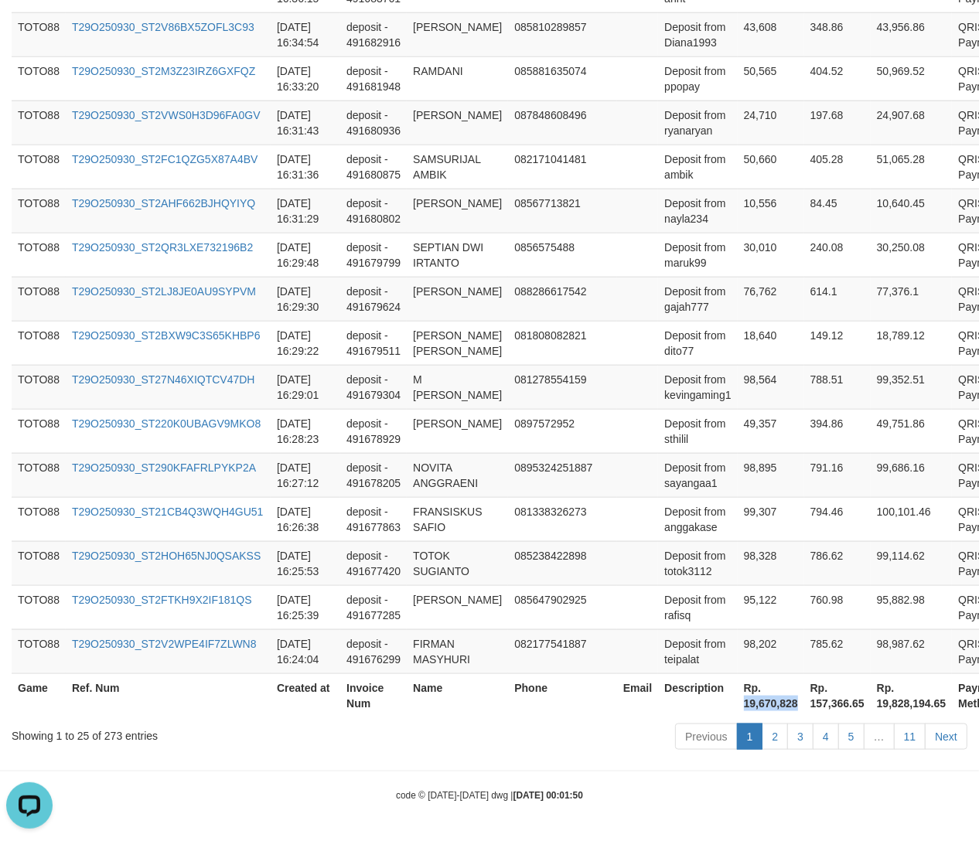
drag, startPoint x: 738, startPoint y: 699, endPoint x: 776, endPoint y: 703, distance: 38.9
click at [776, 703] on th "Rp. 19,670,828" at bounding box center [771, 696] width 67 height 44
copy th "19,670,828"
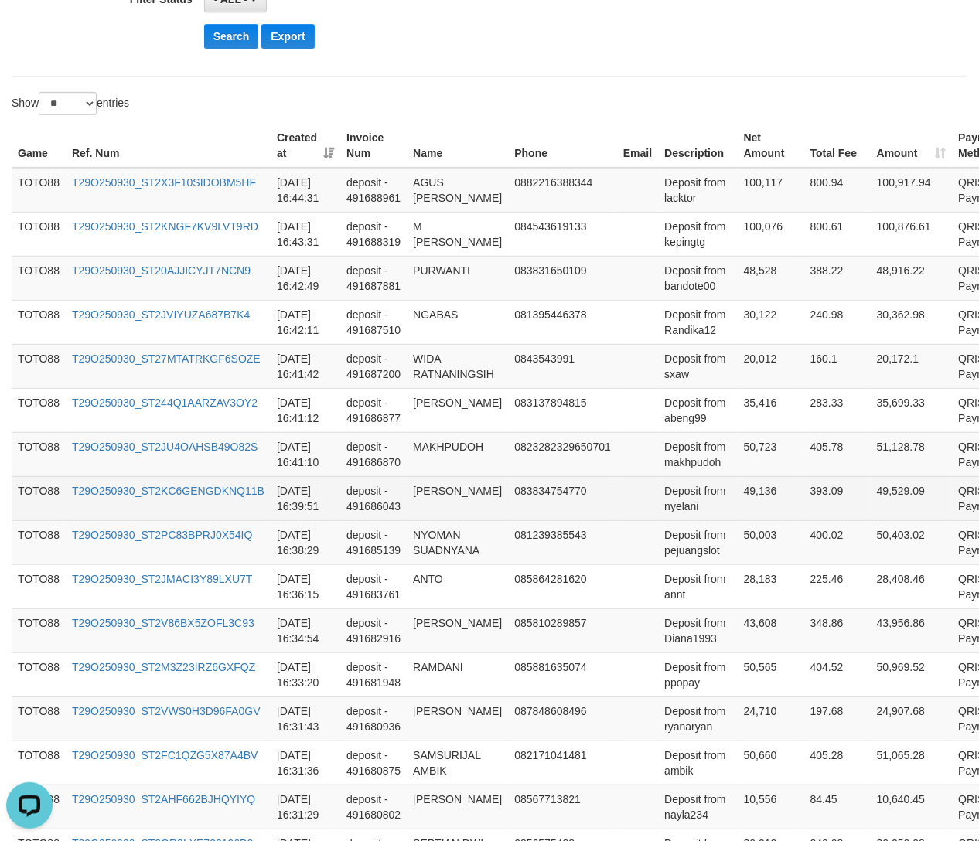
scroll to position [29, 0]
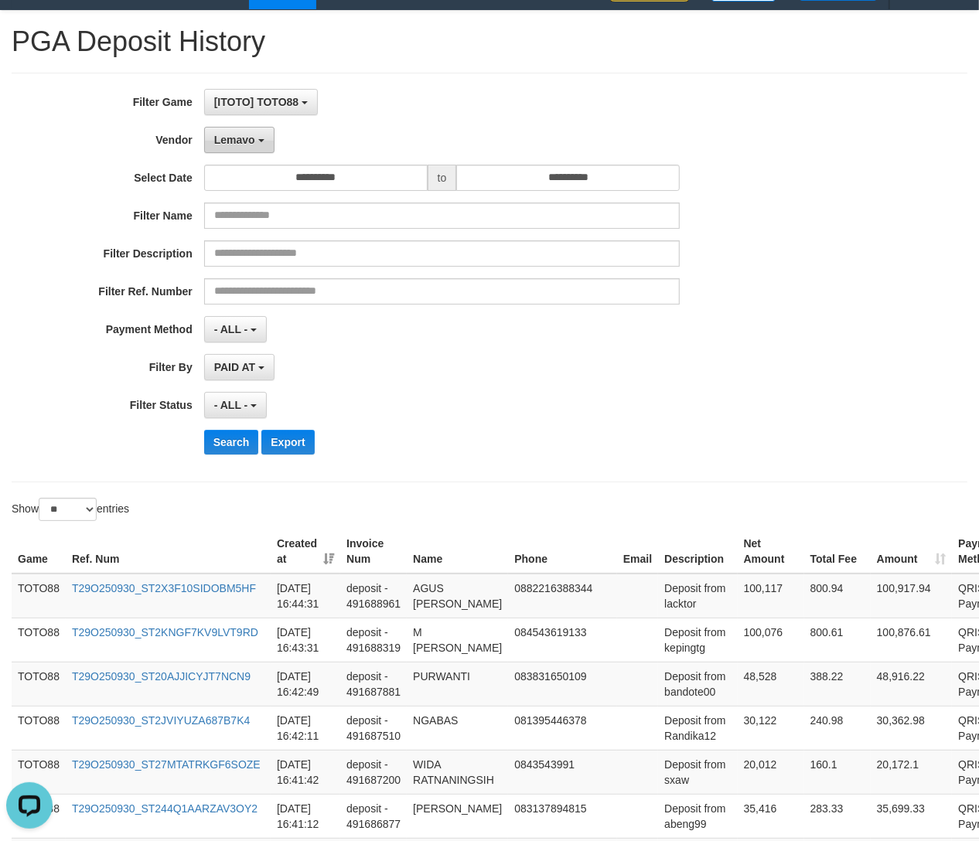
click at [237, 134] on button "Lemavo" at bounding box center [239, 140] width 70 height 26
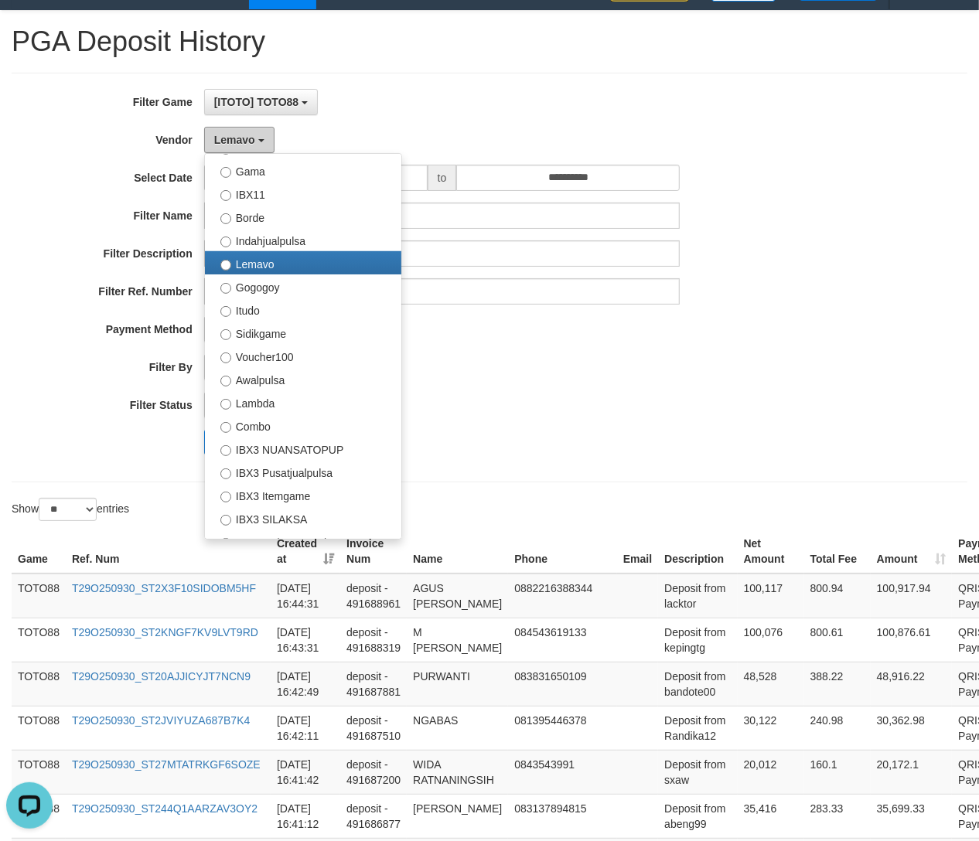
scroll to position [557, 0]
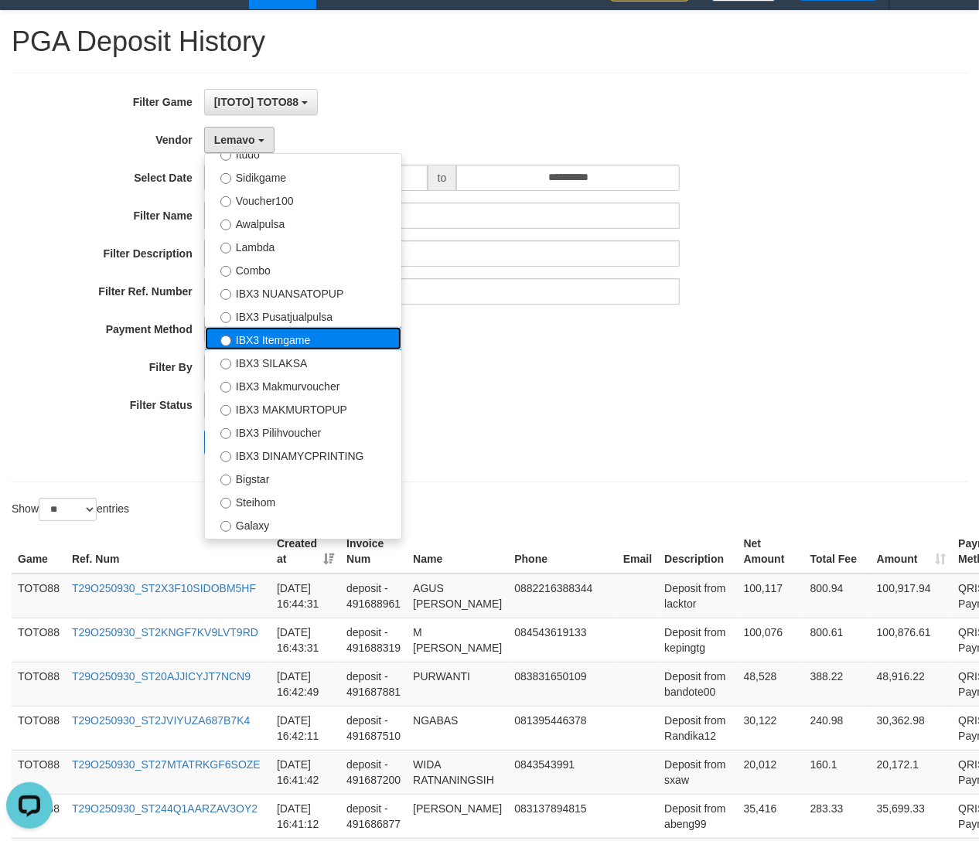
click at [318, 349] on label "IBX3 Itemgame" at bounding box center [303, 338] width 196 height 23
select select "**********"
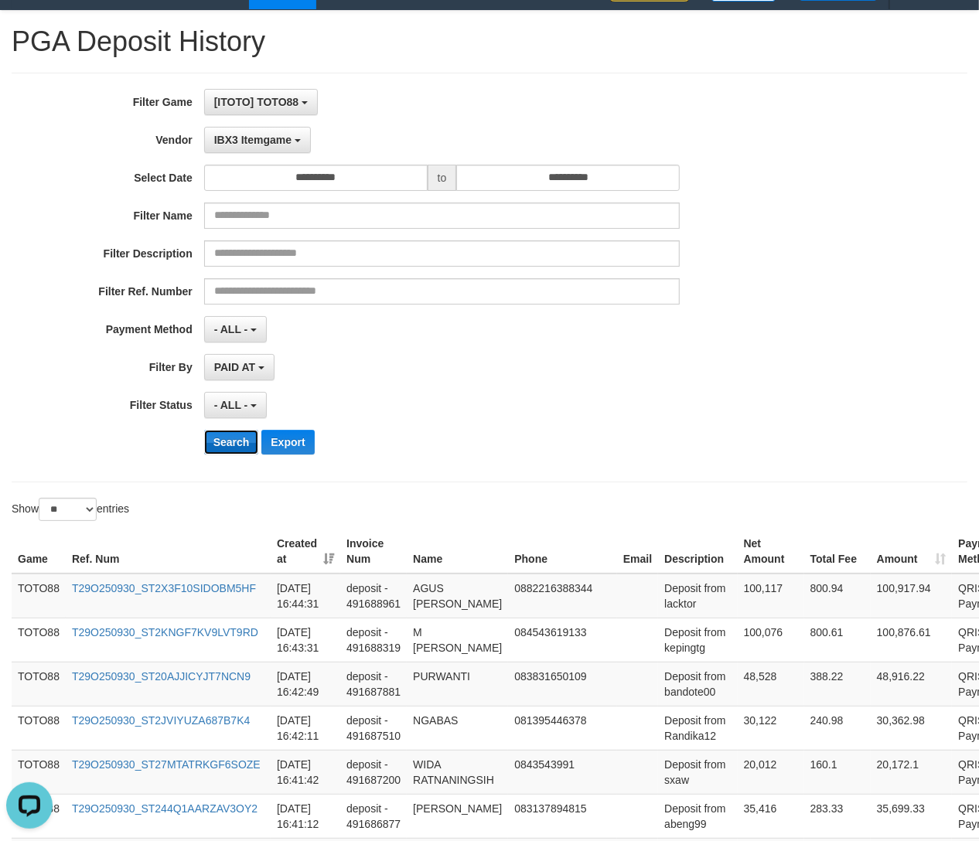
click at [231, 436] on button "Search" at bounding box center [231, 442] width 55 height 25
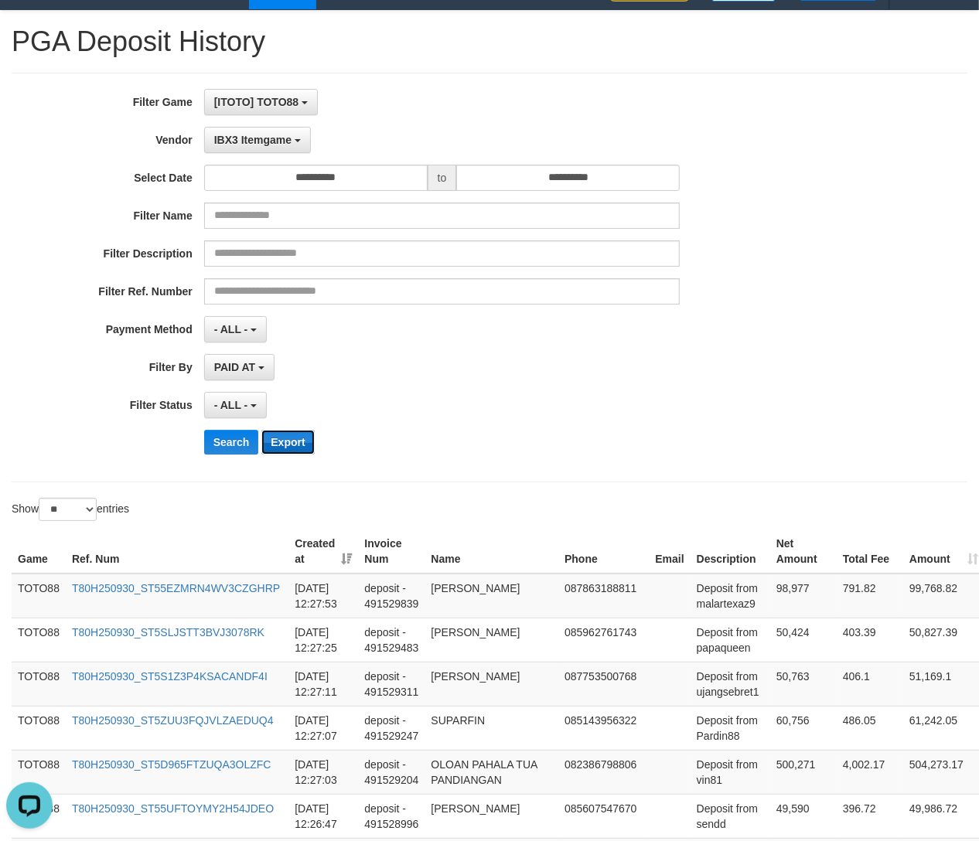
click at [296, 444] on button "Export" at bounding box center [287, 442] width 53 height 25
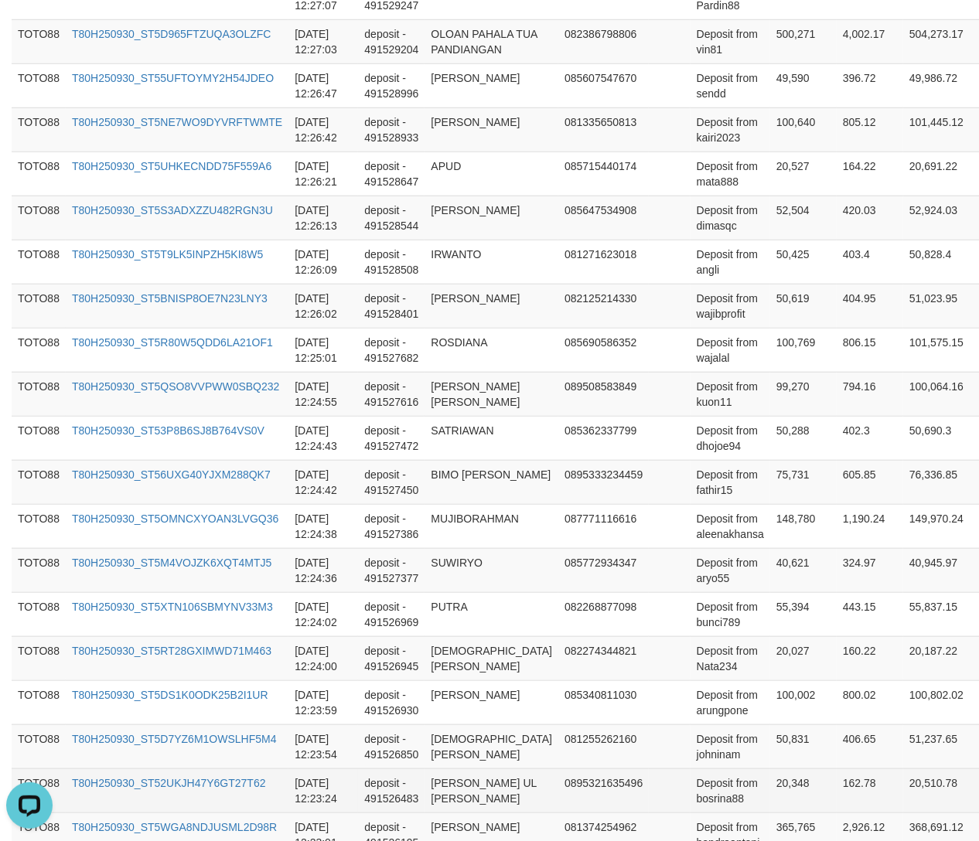
scroll to position [1070, 0]
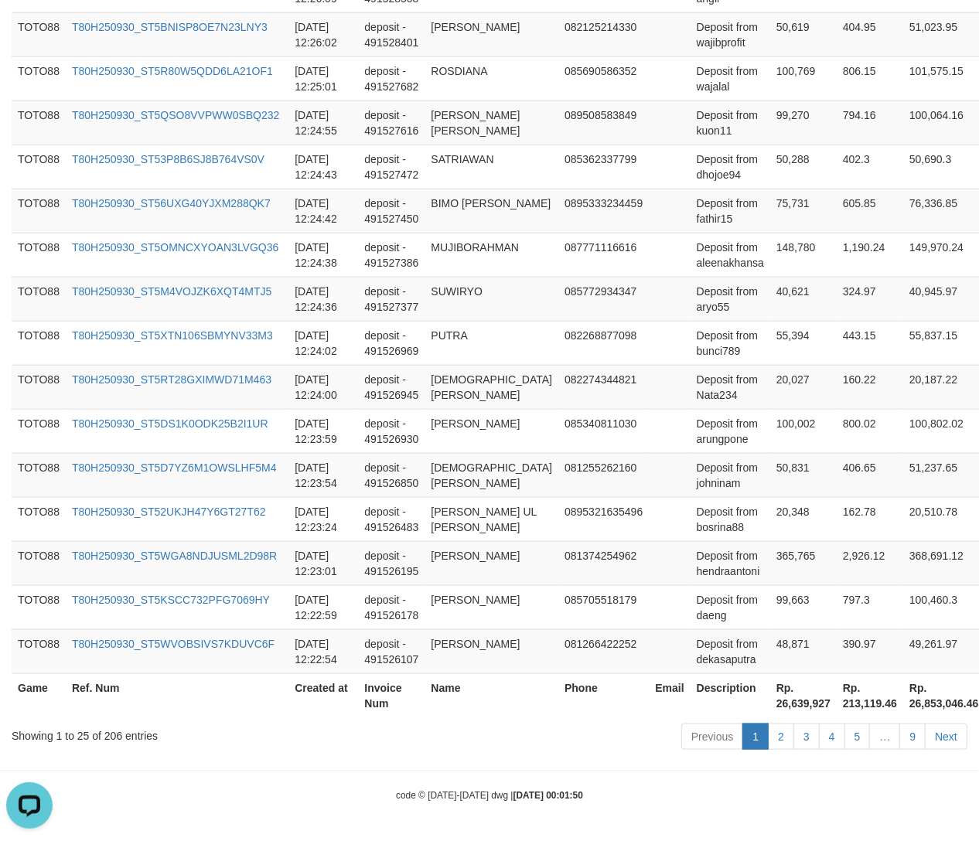
click at [111, 735] on div "Showing 1 to 25 of 206 entries" at bounding box center [204, 733] width 385 height 22
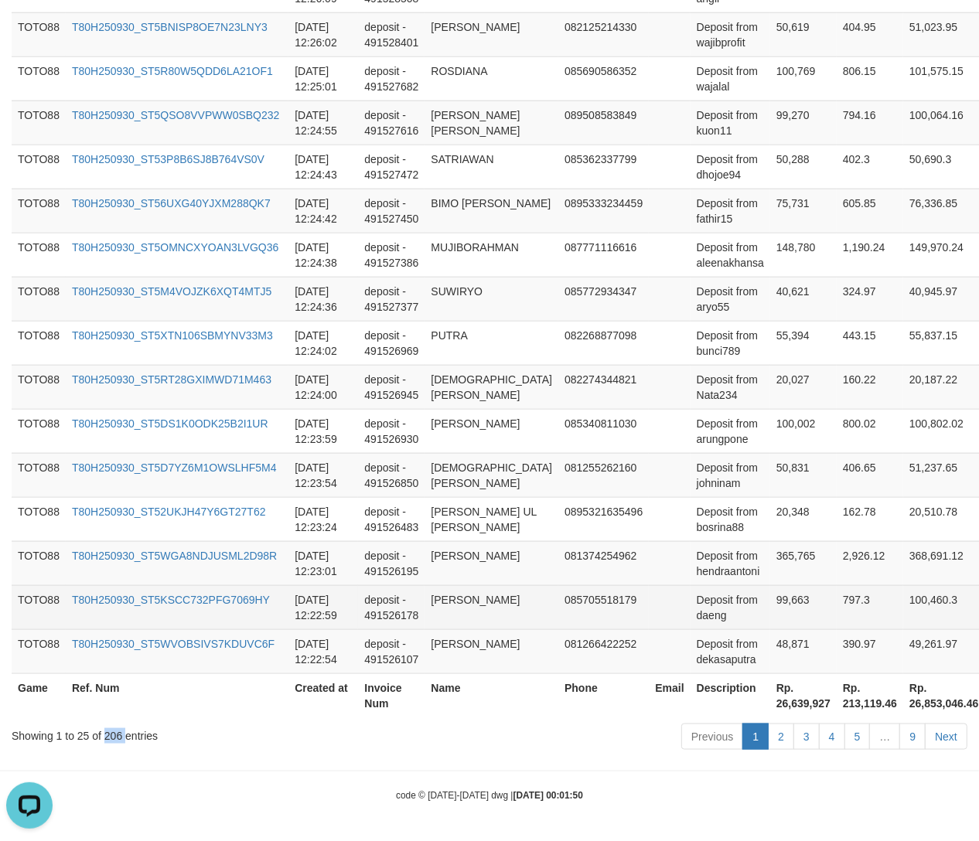
copy div "206"
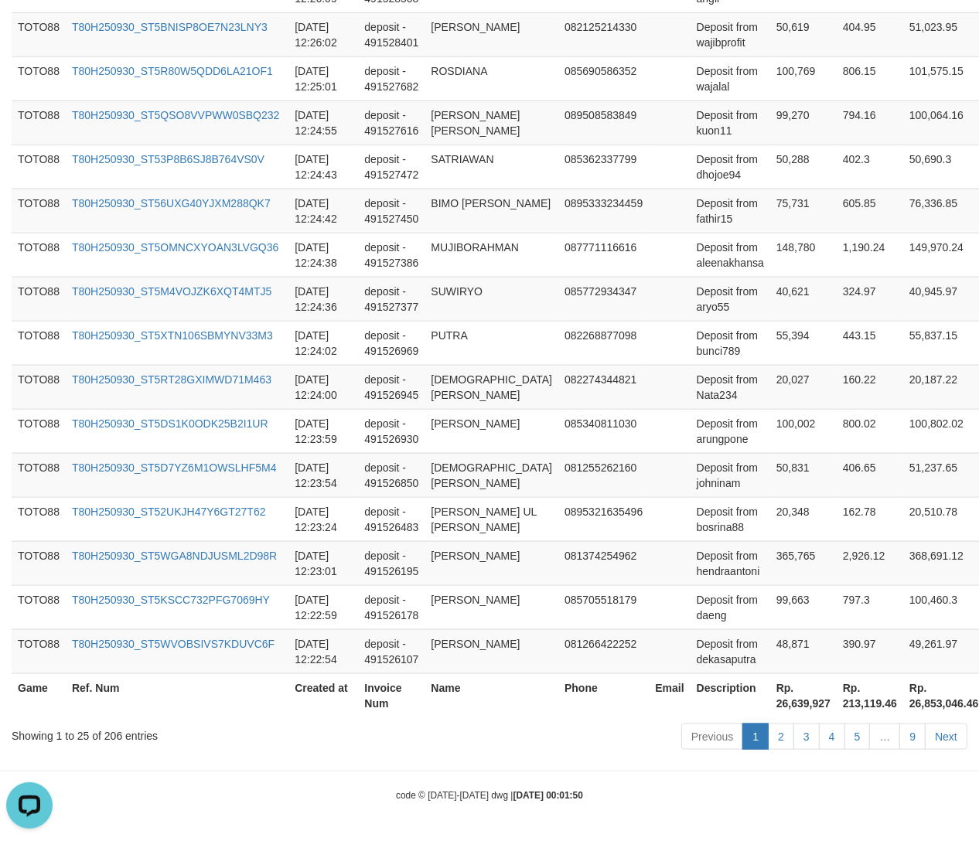
click at [770, 708] on th "Rp. 26,639,927" at bounding box center [803, 696] width 67 height 44
drag, startPoint x: 746, startPoint y: 708, endPoint x: 800, endPoint y: 708, distance: 53.4
click at [800, 708] on th "Rp. 26,639,927" at bounding box center [803, 696] width 67 height 44
copy th "26,639,927"
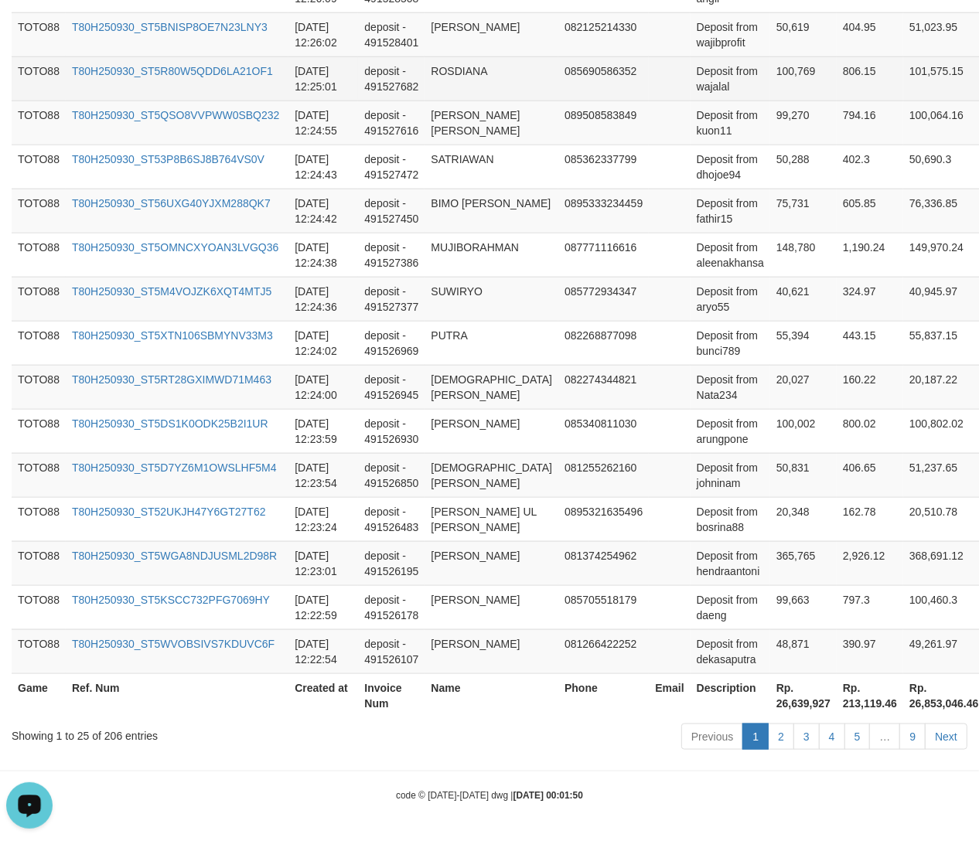
click at [710, 65] on td "Deposit from wajalal" at bounding box center [731, 78] width 80 height 44
